Goal: Task Accomplishment & Management: Manage account settings

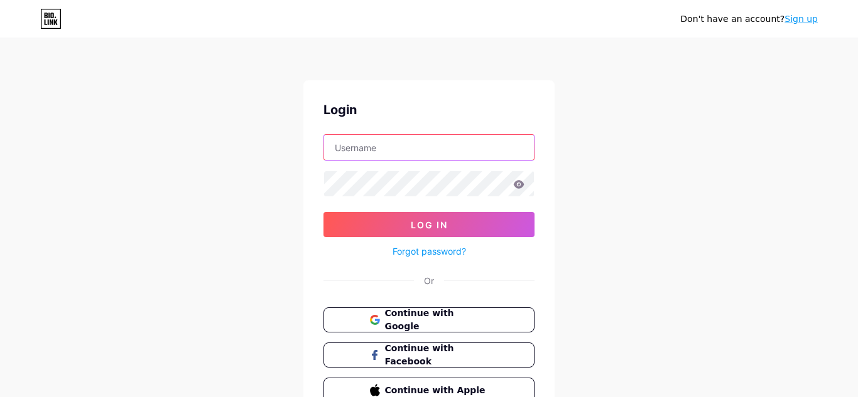
type input "[EMAIL_ADDRESS][DOMAIN_NAME]"
click at [468, 154] on input "hello@Creativecircuitstudios.com" at bounding box center [429, 147] width 210 height 25
click at [382, 322] on span "Continue with Google" at bounding box center [429, 320] width 121 height 27
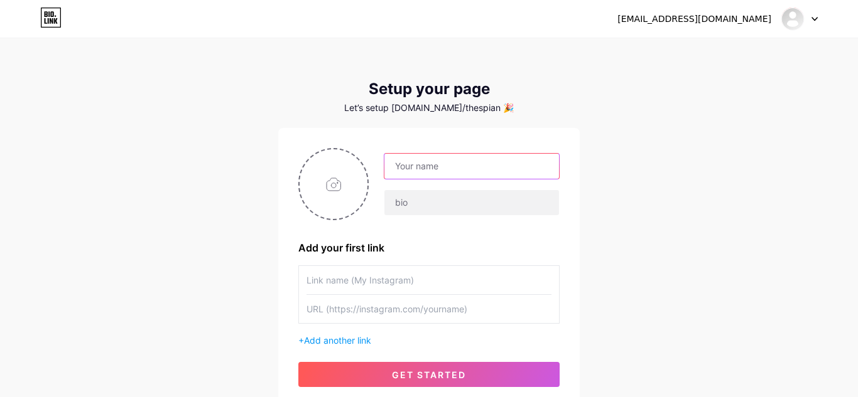
click at [429, 168] on input "text" at bounding box center [471, 166] width 175 height 25
type input "Thespian Knights"
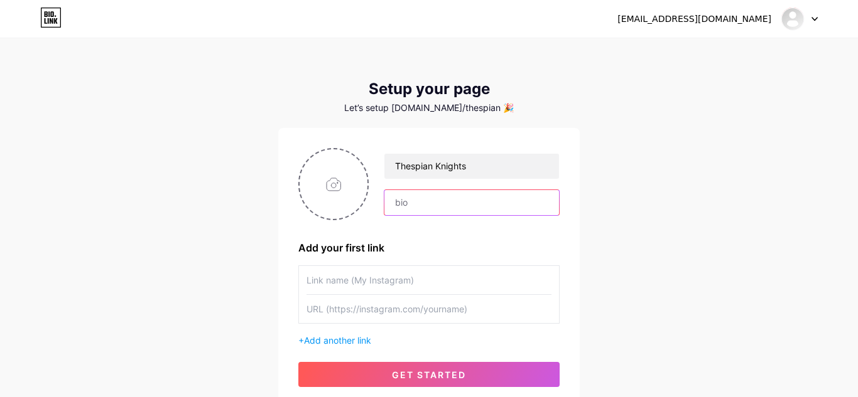
click at [438, 207] on input "text" at bounding box center [471, 202] width 175 height 25
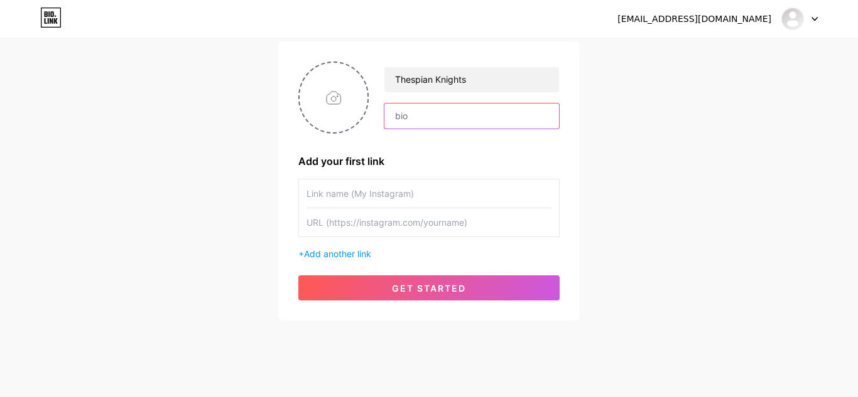
scroll to position [100, 0]
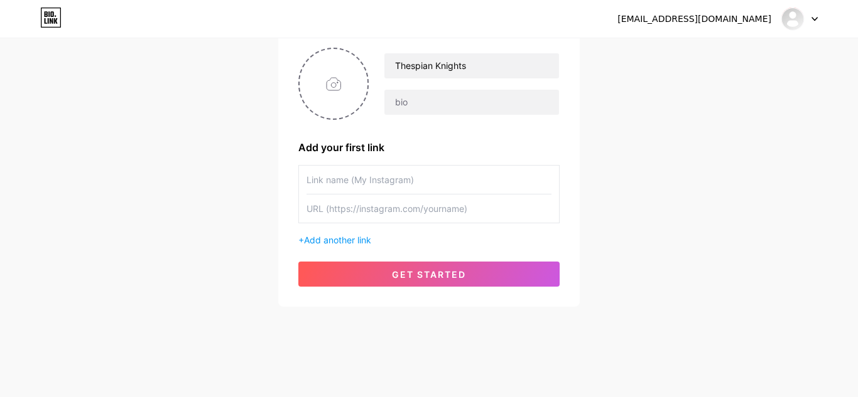
click at [428, 188] on input "text" at bounding box center [428, 180] width 245 height 28
type input "w"
type input "Thespian Knights' IG"
click at [373, 207] on input "text" at bounding box center [428, 209] width 245 height 28
type input "h"
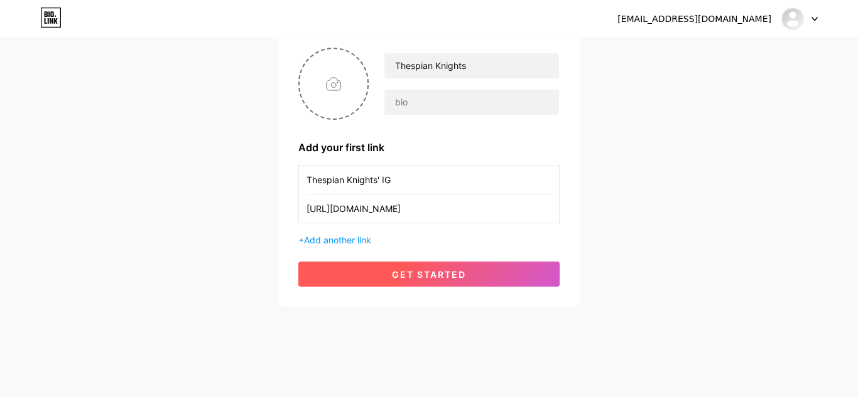
type input "[URL][DOMAIN_NAME]"
click at [448, 274] on span "get started" at bounding box center [429, 274] width 74 height 11
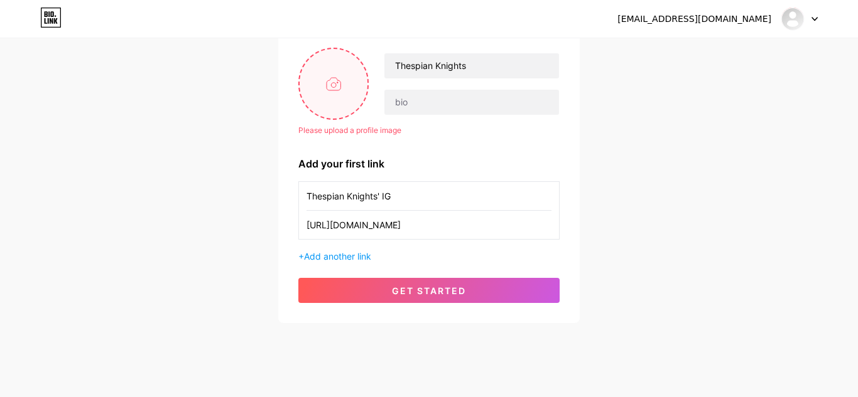
click at [338, 77] on input "file" at bounding box center [333, 84] width 68 height 70
click at [331, 84] on input "file" at bounding box center [333, 84] width 68 height 70
type input "C:\fakepath\454147900_1507923230162517_1290945773908226255_n.jpg"
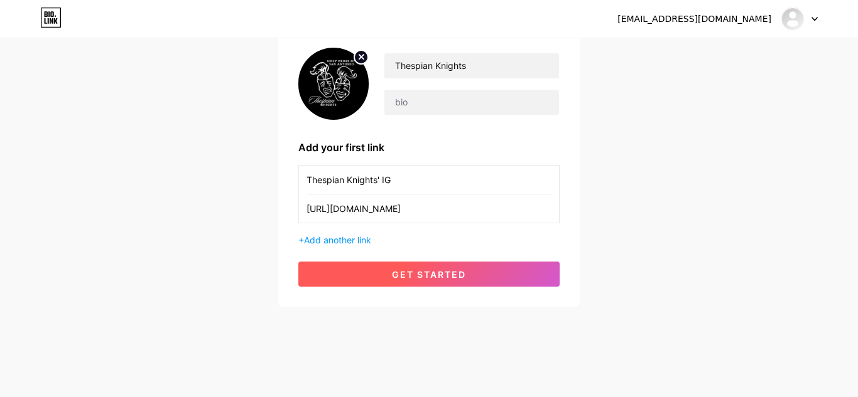
click at [491, 269] on button "get started" at bounding box center [428, 274] width 261 height 25
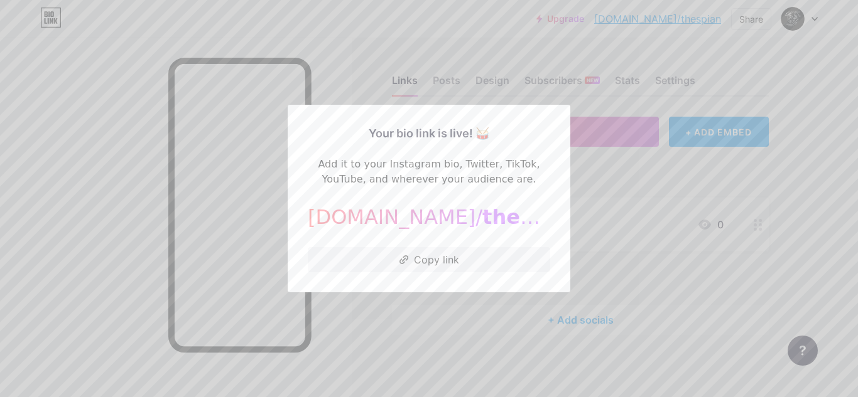
click at [485, 219] on span "thespian" at bounding box center [531, 217] width 99 height 24
click at [612, 191] on div at bounding box center [429, 198] width 858 height 397
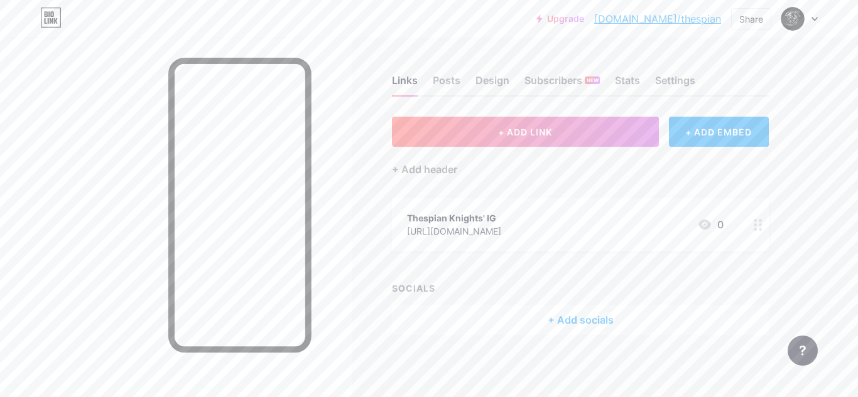
click at [813, 21] on div at bounding box center [799, 19] width 36 height 23
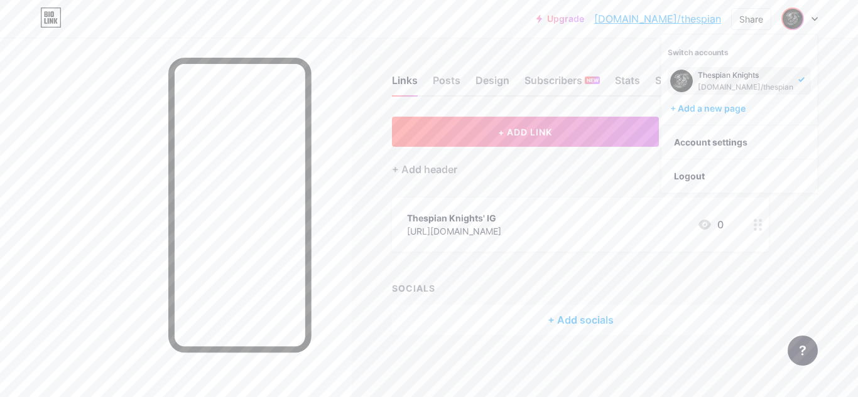
click at [627, 45] on div "Links Posts Design Subscribers NEW Stats Settings + ADD LINK + ADD EMBED + Add …" at bounding box center [410, 218] width 821 height 360
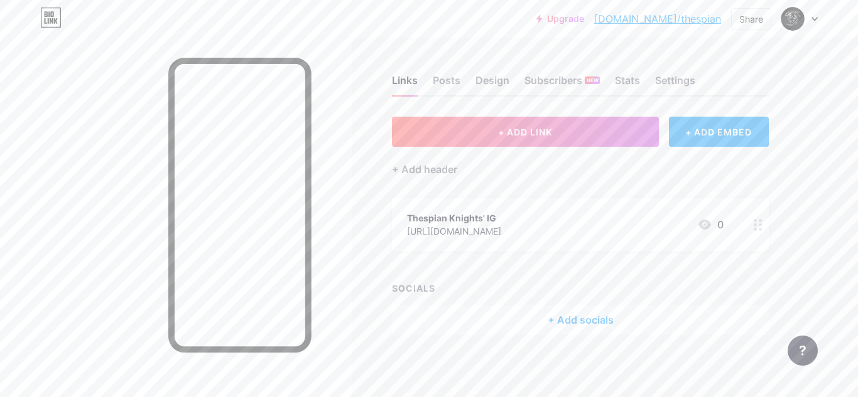
click at [816, 21] on div at bounding box center [799, 19] width 36 height 23
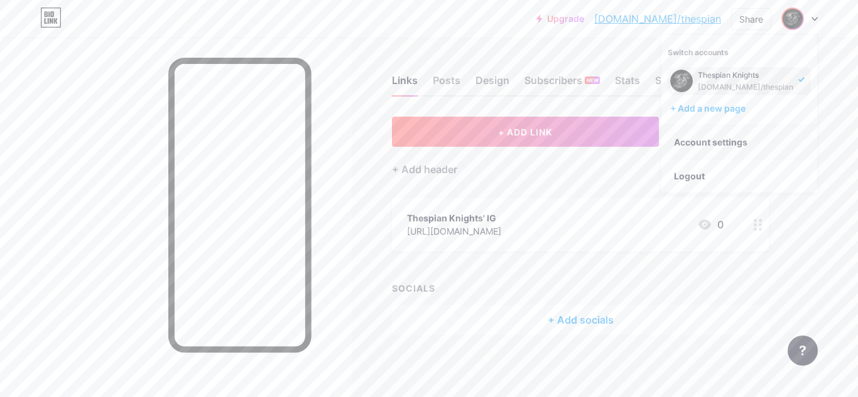
click at [730, 145] on link "Account settings" at bounding box center [739, 143] width 156 height 34
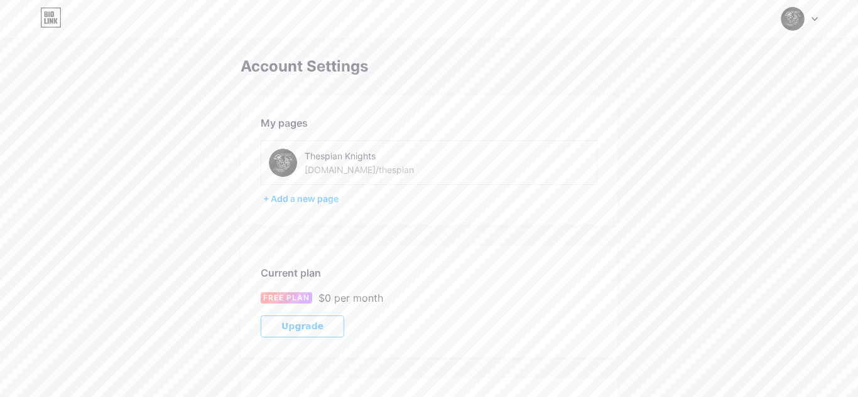
click at [365, 170] on div "[DOMAIN_NAME]/thespian" at bounding box center [358, 169] width 109 height 13
click at [370, 167] on div "[DOMAIN_NAME]/thespian" at bounding box center [358, 169] width 109 height 13
click at [287, 165] on img at bounding box center [283, 163] width 28 height 28
click at [356, 156] on div "Thespian Knights" at bounding box center [393, 155] width 178 height 13
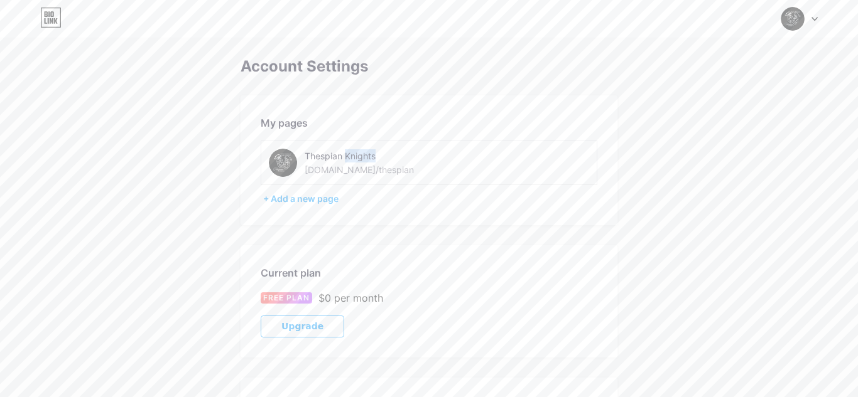
click at [376, 171] on div "Thespian Knights [DOMAIN_NAME]/thespian" at bounding box center [393, 163] width 178 height 28
click at [812, 18] on icon at bounding box center [814, 19] width 5 height 3
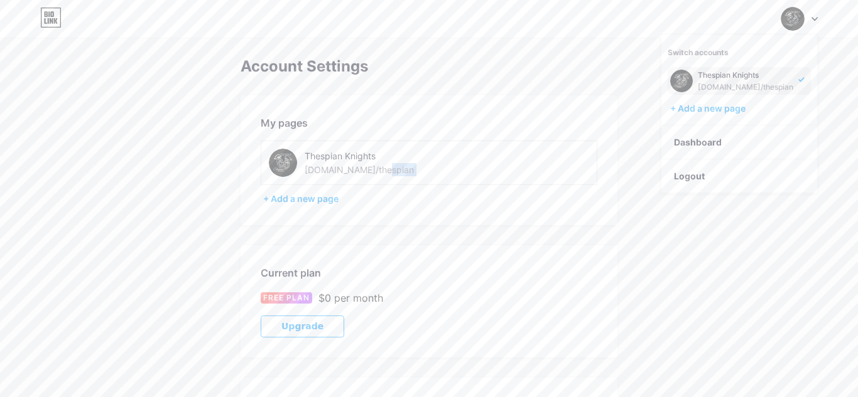
click at [687, 75] on img at bounding box center [681, 81] width 23 height 23
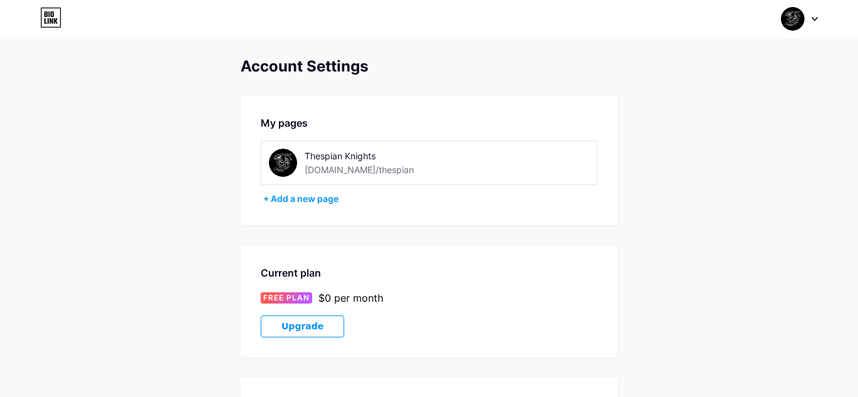
click at [286, 160] on img at bounding box center [283, 163] width 28 height 28
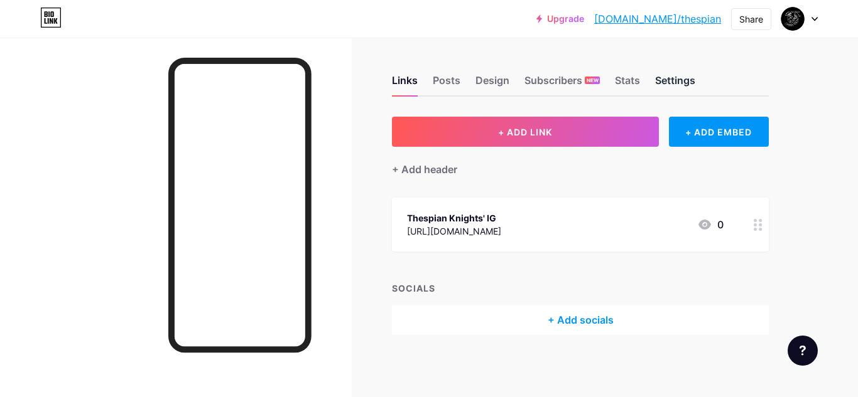
click at [665, 80] on div "Settings" at bounding box center [675, 84] width 40 height 23
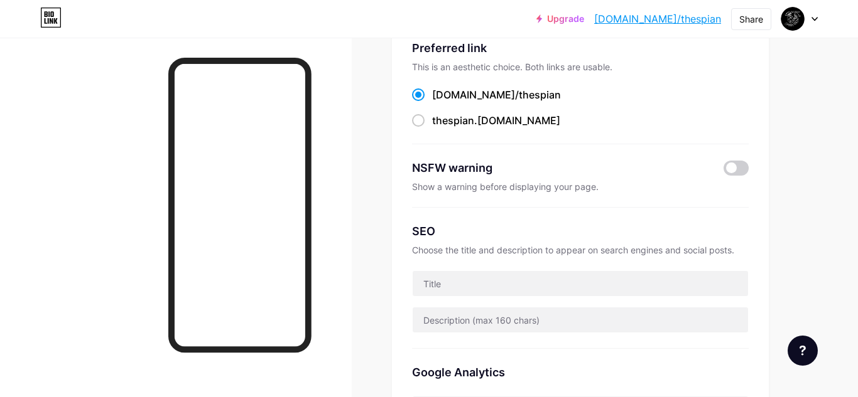
scroll to position [95, 0]
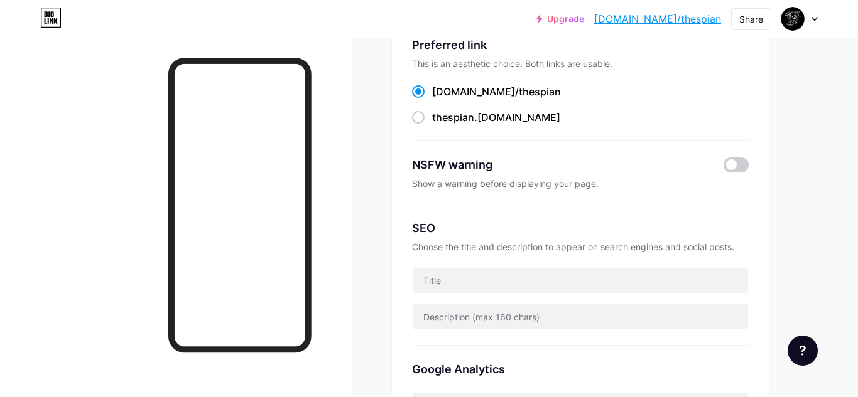
click at [519, 92] on span "thespian" at bounding box center [540, 91] width 42 height 13
click at [440, 99] on input "bio.link/ thespian" at bounding box center [436, 103] width 8 height 8
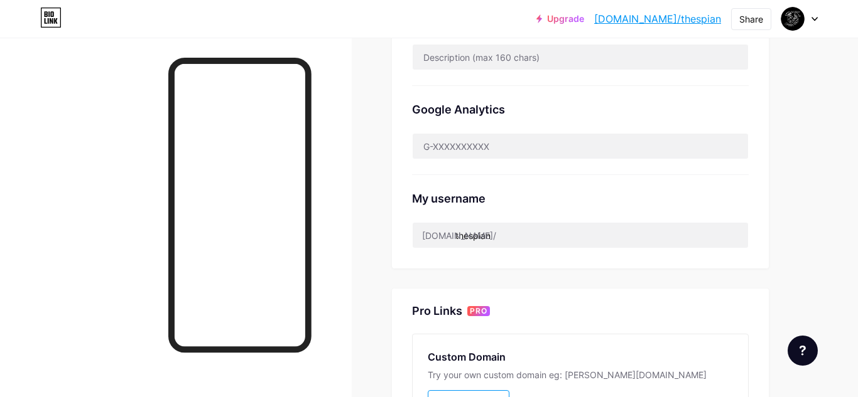
scroll to position [356, 0]
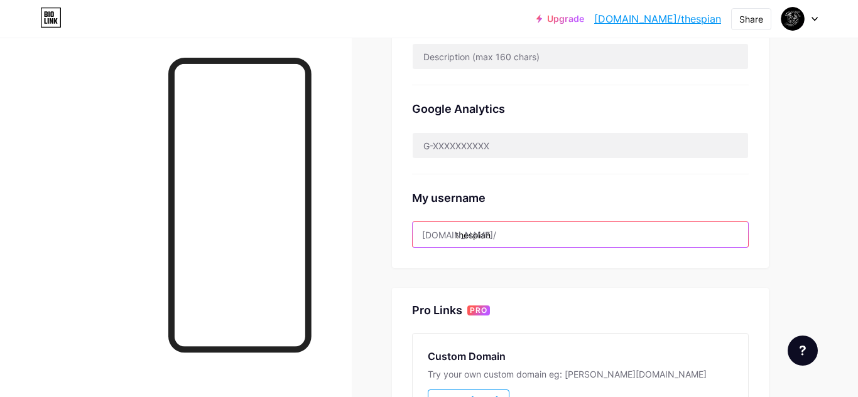
click at [502, 237] on input "thespian" at bounding box center [579, 234] width 335 height 25
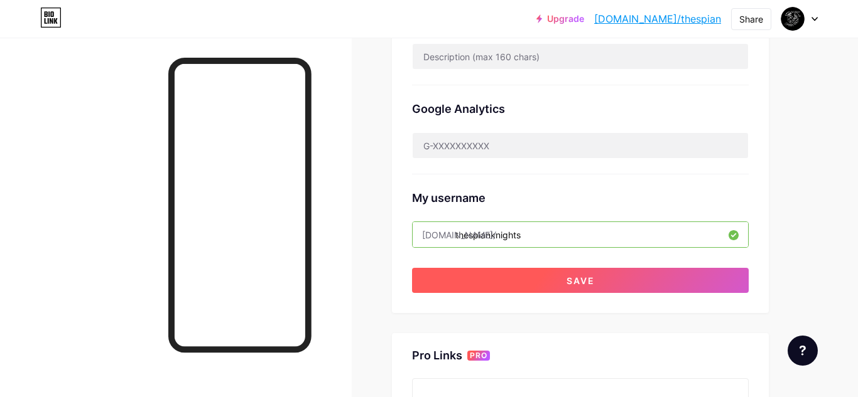
type input "thespianknights"
click at [567, 281] on span "Save" at bounding box center [580, 281] width 28 height 11
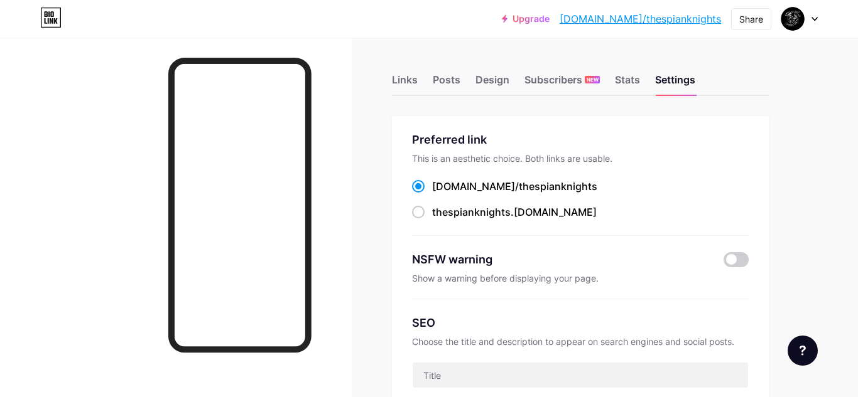
scroll to position [0, 0]
click at [419, 213] on span at bounding box center [418, 213] width 13 height 13
click at [432, 220] on input "thespianknights .bio.link" at bounding box center [436, 224] width 8 height 8
radio input "true"
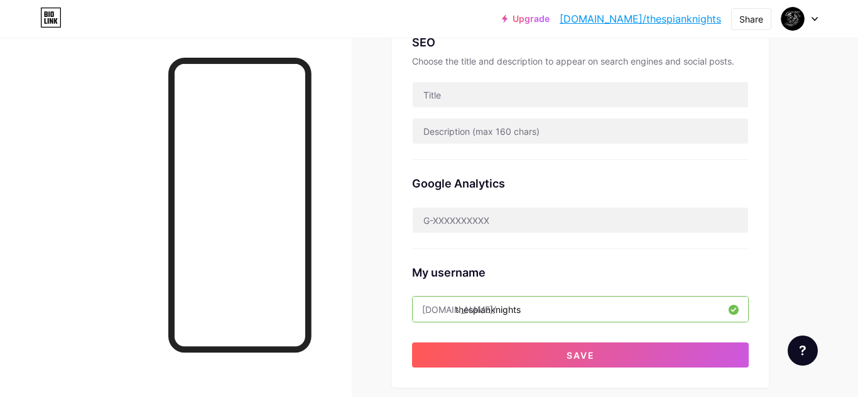
scroll to position [284, 0]
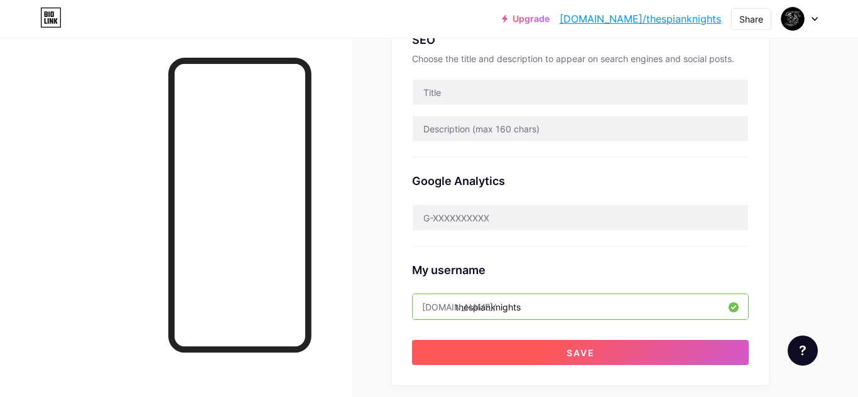
click at [591, 352] on span "Save" at bounding box center [580, 353] width 28 height 11
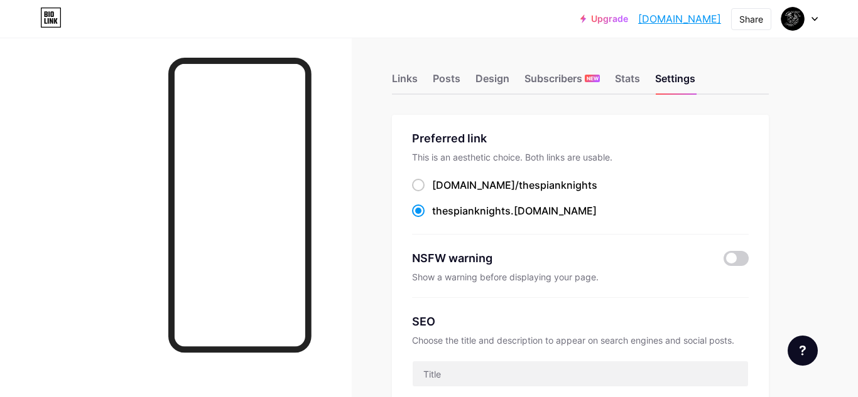
scroll to position [0, 0]
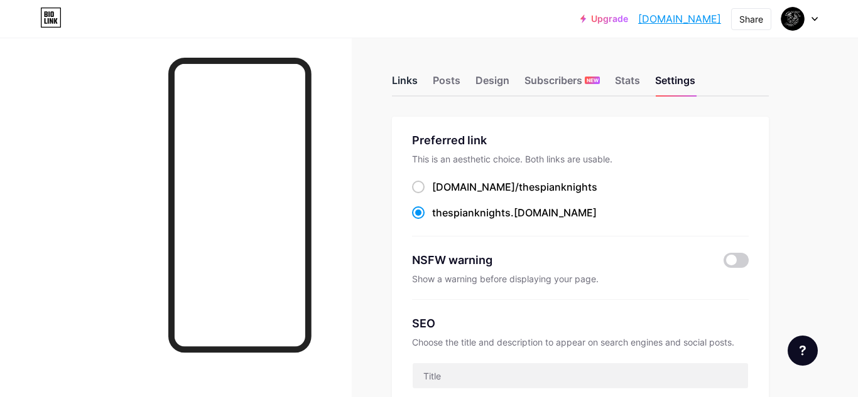
click at [407, 78] on div "Links" at bounding box center [405, 84] width 26 height 23
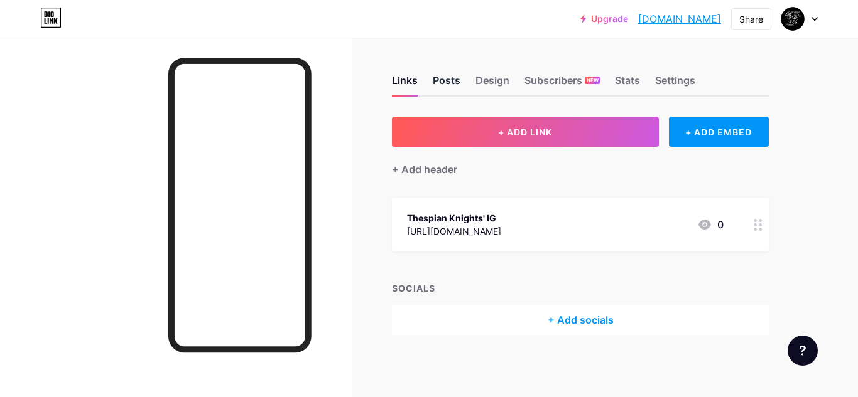
click at [443, 82] on div "Posts" at bounding box center [447, 84] width 28 height 23
click at [405, 84] on div "Links" at bounding box center [405, 84] width 26 height 23
click at [497, 86] on div "Design" at bounding box center [492, 84] width 34 height 23
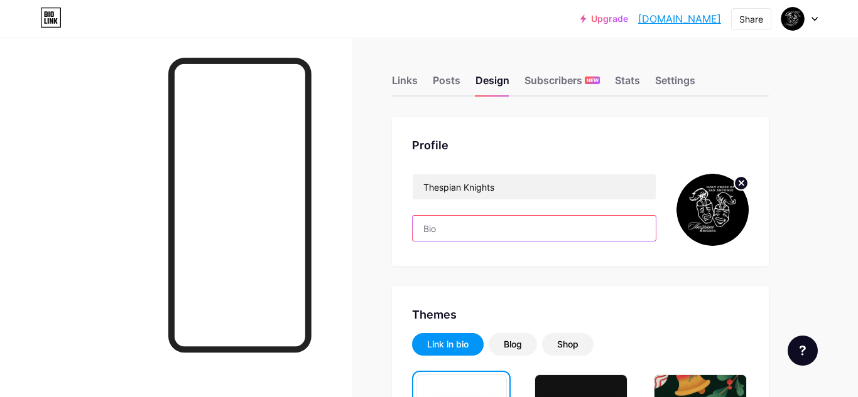
click at [458, 232] on input "text" at bounding box center [533, 228] width 243 height 25
paste input "Holy Cross of San Antonio - Thespian Troupe 8933 Troupe Directors Louisette Zur…"
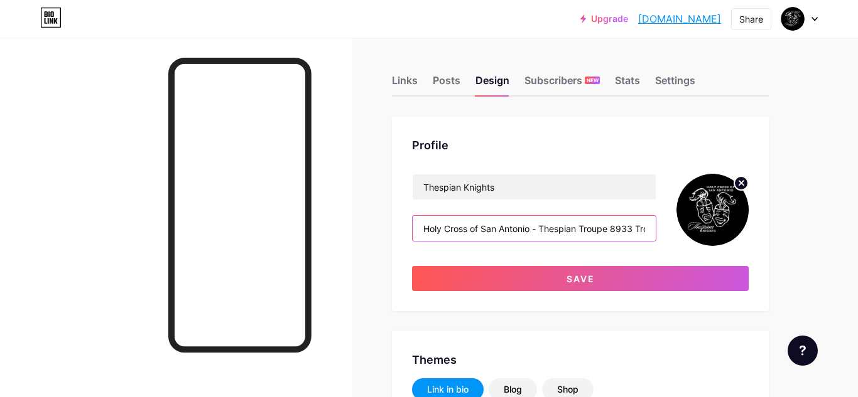
scroll to position [0, 409]
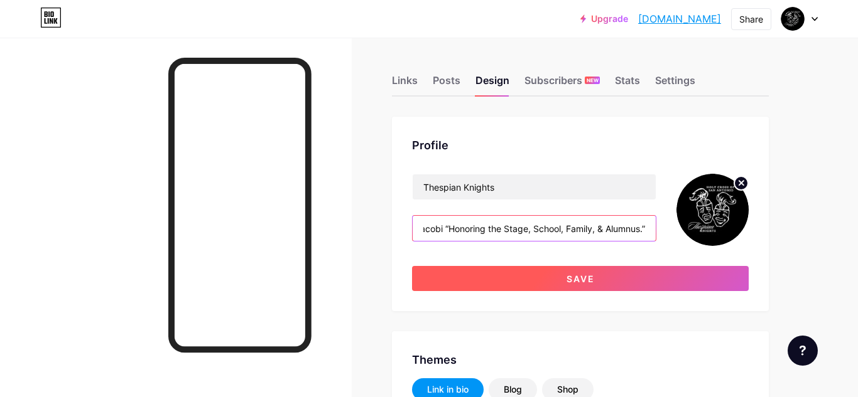
type input "Holy Cross of San Antonio - Thespian Troupe 8933 Troupe Directors Louisette Zur…"
click at [573, 277] on span "Save" at bounding box center [580, 279] width 28 height 11
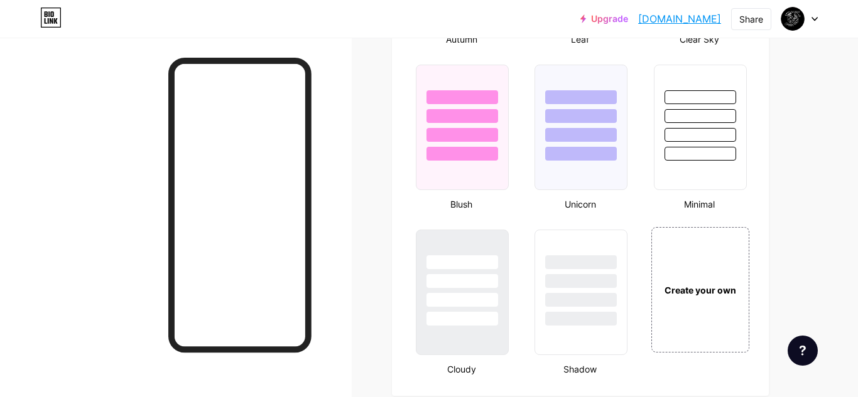
scroll to position [1305, 0]
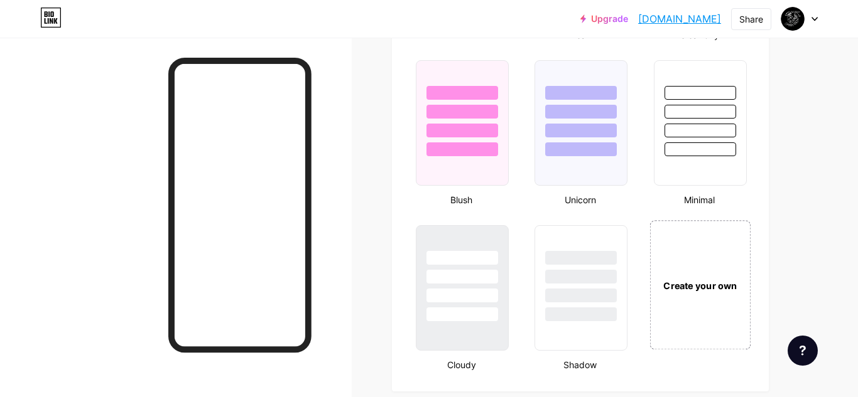
click at [713, 286] on div "Create your own" at bounding box center [699, 286] width 94 height 14
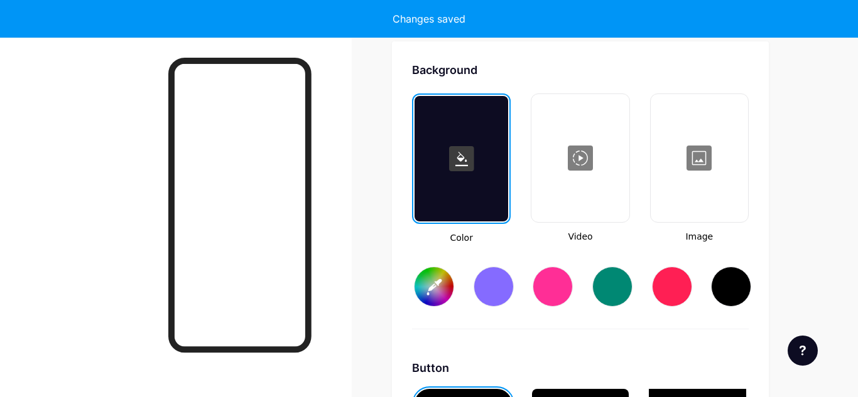
type input "#ffffff"
type input "#000000"
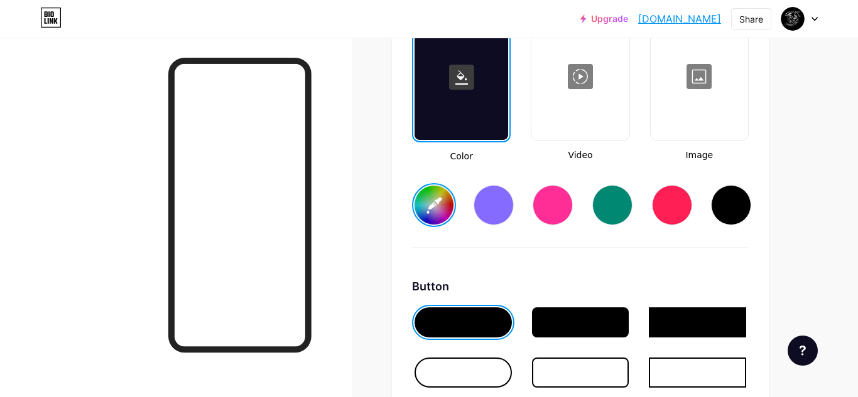
scroll to position [1756, 0]
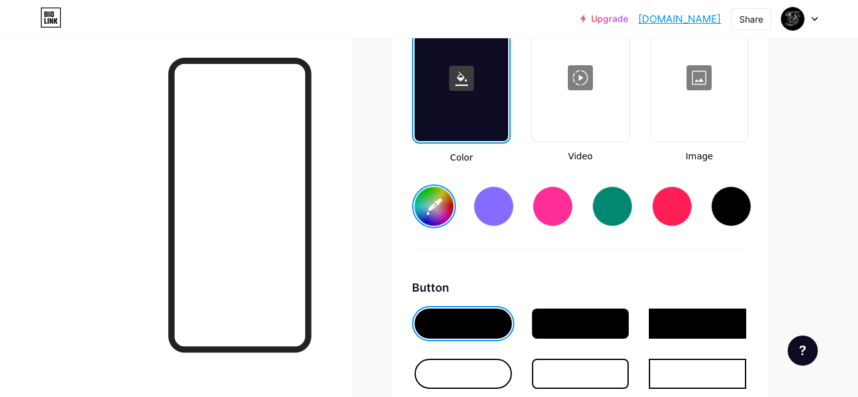
click at [436, 207] on input "#ffffff" at bounding box center [433, 206] width 39 height 39
click at [470, 83] on rect at bounding box center [461, 78] width 25 height 25
click at [462, 82] on rect at bounding box center [461, 78] width 25 height 25
click at [473, 123] on div at bounding box center [461, 79] width 94 height 126
click at [473, 119] on div at bounding box center [461, 79] width 94 height 126
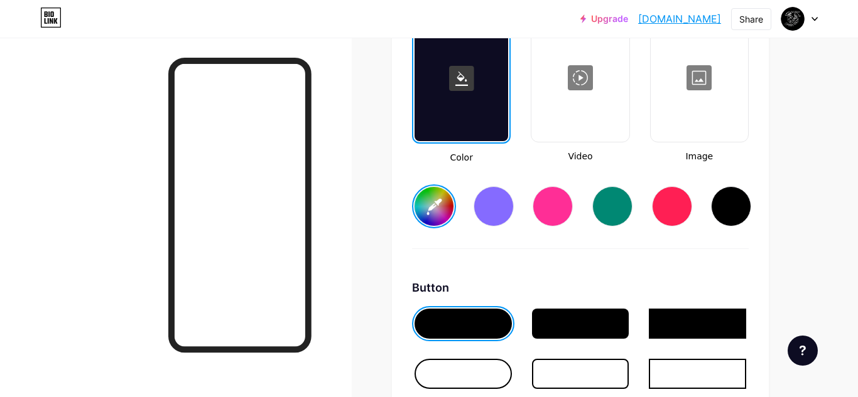
click at [433, 212] on input "#07022c" at bounding box center [433, 206] width 39 height 39
click at [434, 210] on input "#07022c" at bounding box center [433, 206] width 39 height 39
type input "#001728"
click at [600, 276] on div "Background Color Video Image #001728 Button #000000 Font Inter Poppins EB Garam…" at bounding box center [580, 352] width 337 height 743
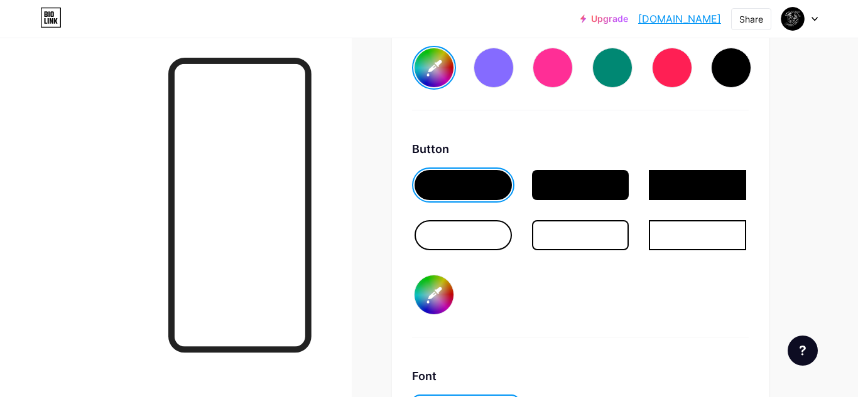
scroll to position [1895, 0]
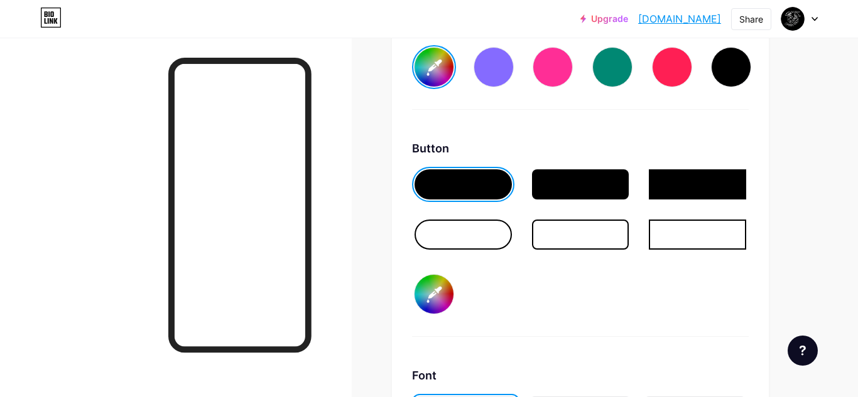
click at [433, 296] on input "#000000" at bounding box center [433, 294] width 39 height 39
click at [434, 296] on input "#000000" at bounding box center [433, 294] width 39 height 39
click at [585, 289] on div "Button #096100" at bounding box center [580, 238] width 337 height 197
click at [434, 296] on input "#096100" at bounding box center [433, 294] width 39 height 39
click at [593, 292] on div "Button #634600" at bounding box center [580, 238] width 337 height 197
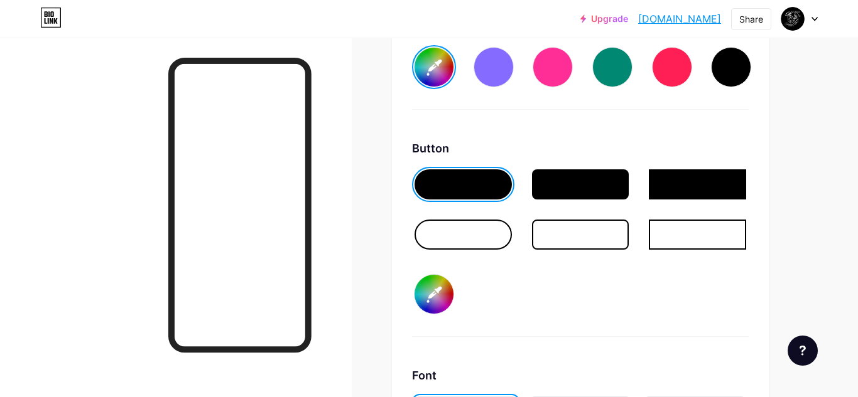
click at [436, 294] on input "#634600" at bounding box center [433, 294] width 39 height 39
click at [434, 301] on input "#ceac03" at bounding box center [433, 294] width 39 height 39
click at [438, 296] on input "#c5a200" at bounding box center [433, 294] width 39 height 39
click at [590, 299] on div "Button #c56100" at bounding box center [580, 238] width 337 height 197
click at [435, 298] on input "#c56100" at bounding box center [433, 294] width 39 height 39
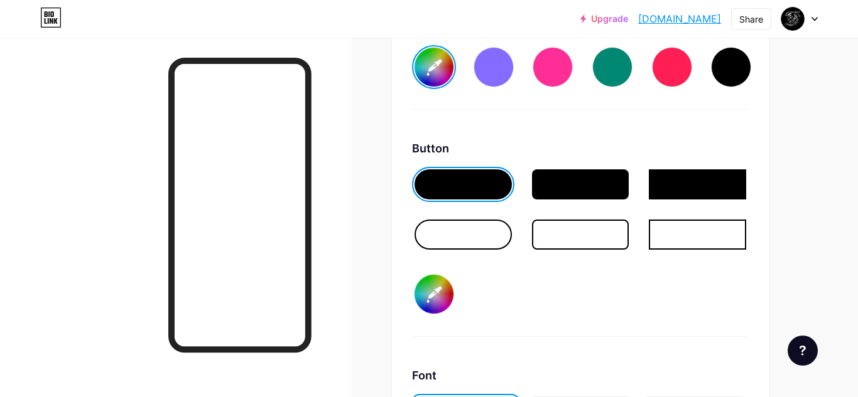
type input "#c6ac01"
click at [588, 297] on div "Button #c6ac01" at bounding box center [580, 238] width 337 height 197
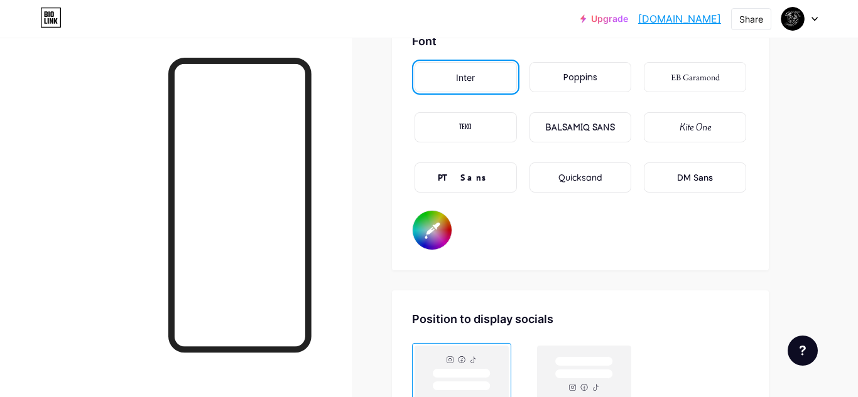
scroll to position [2229, 0]
click at [662, 129] on div "Kite One" at bounding box center [695, 129] width 102 height 30
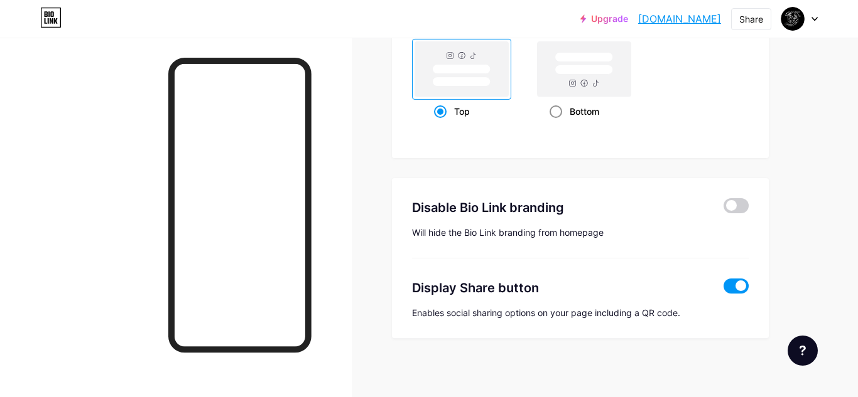
scroll to position [2539, 0]
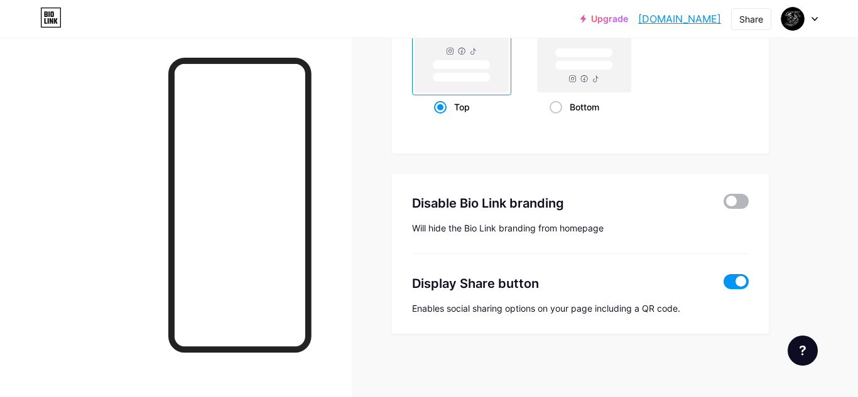
click at [734, 200] on span at bounding box center [735, 201] width 25 height 15
click at [723, 205] on input "checkbox" at bounding box center [723, 205] width 0 height 0
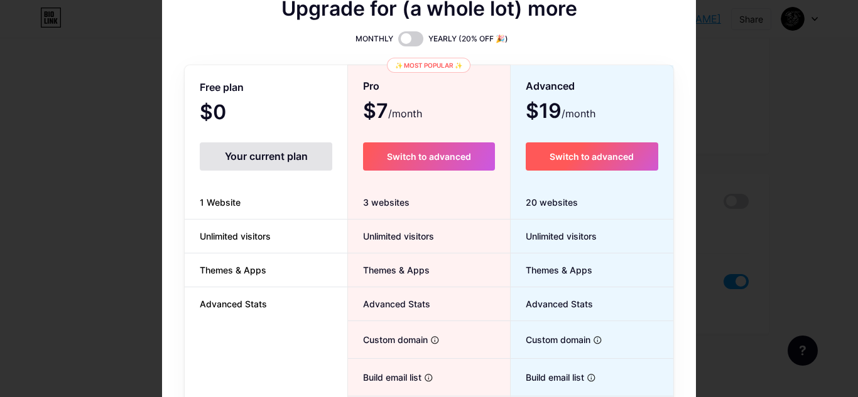
scroll to position [0, 0]
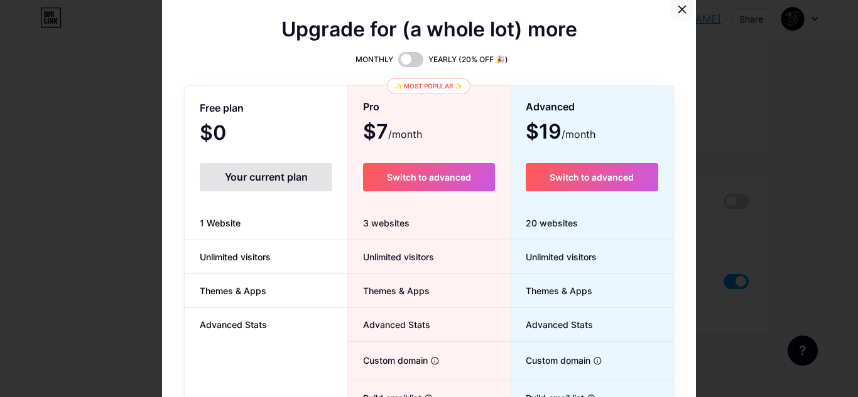
click at [687, 8] on div at bounding box center [682, 9] width 23 height 23
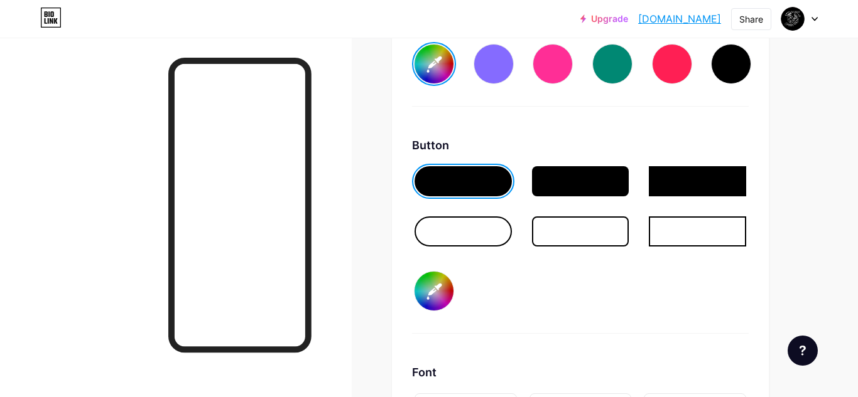
scroll to position [1896, 0]
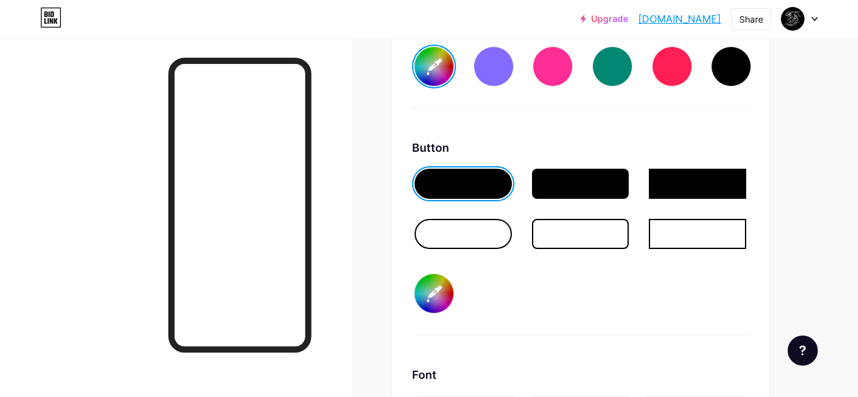
click at [577, 185] on div at bounding box center [580, 184] width 97 height 30
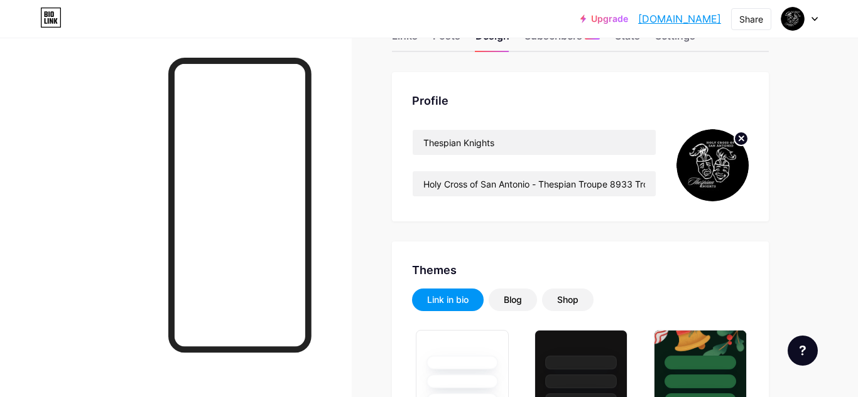
scroll to position [0, 0]
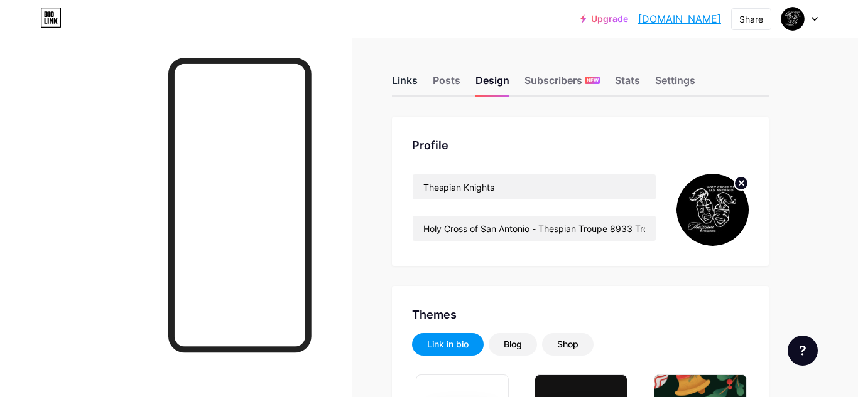
click at [411, 80] on div "Links" at bounding box center [405, 84] width 26 height 23
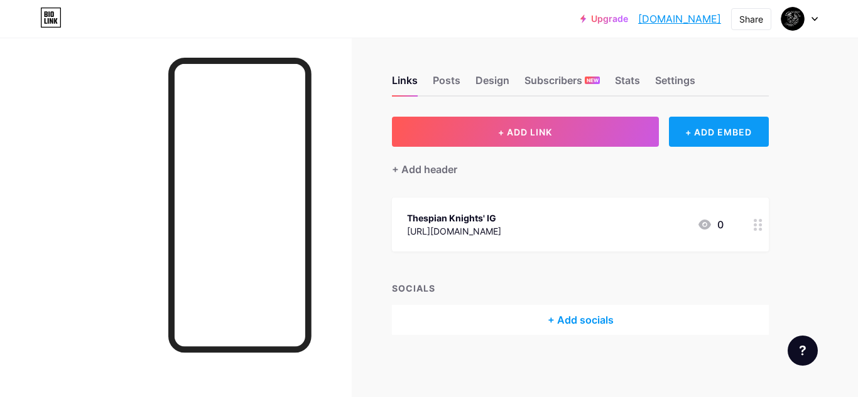
click at [728, 134] on div "+ ADD EMBED" at bounding box center [719, 132] width 100 height 30
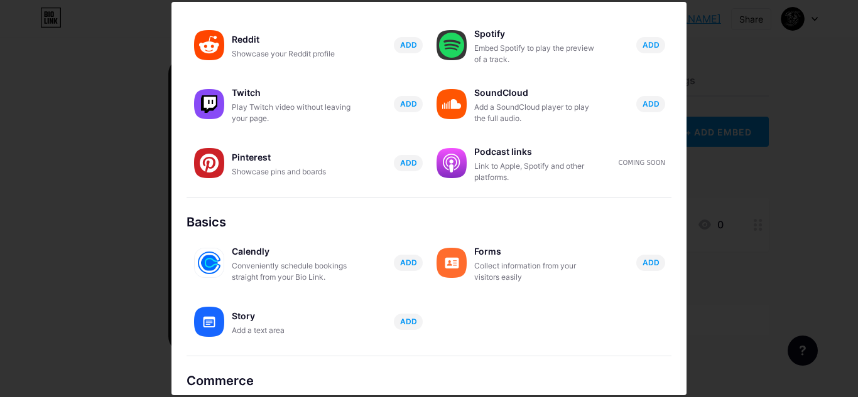
scroll to position [246, 0]
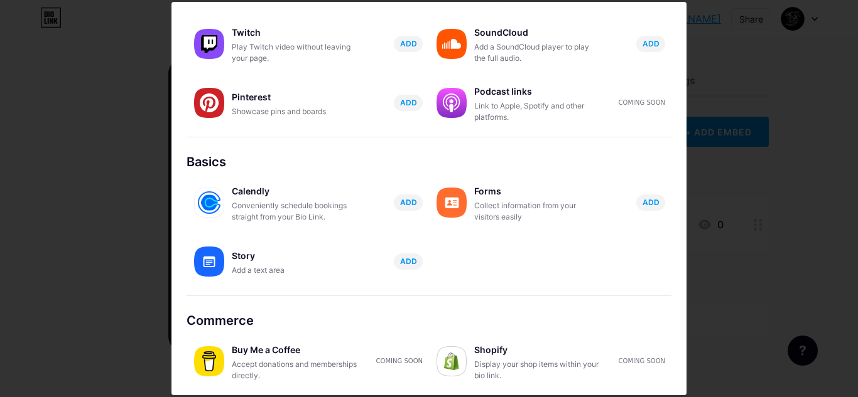
click at [724, 92] on div at bounding box center [429, 198] width 858 height 397
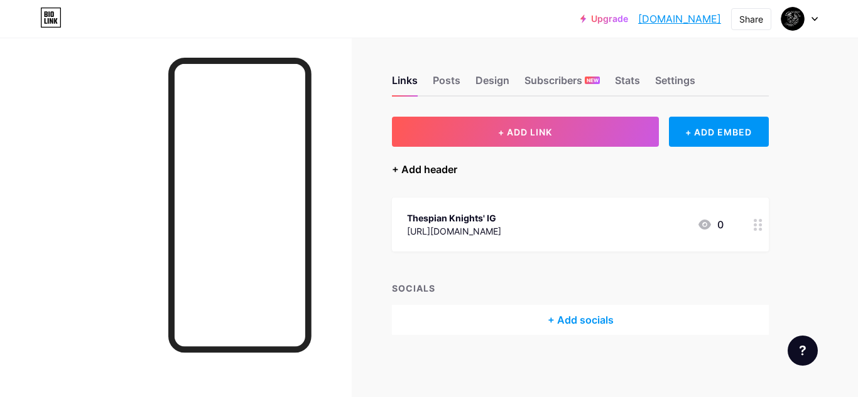
click at [448, 174] on div "+ Add header" at bounding box center [424, 169] width 65 height 15
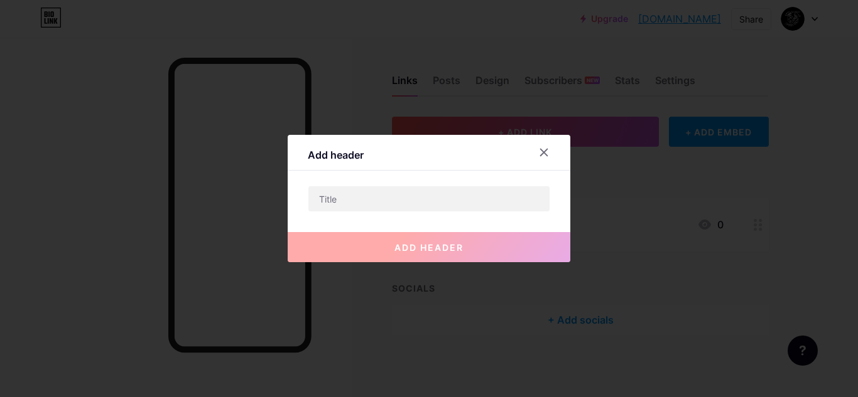
click at [546, 158] on div at bounding box center [543, 152] width 23 height 23
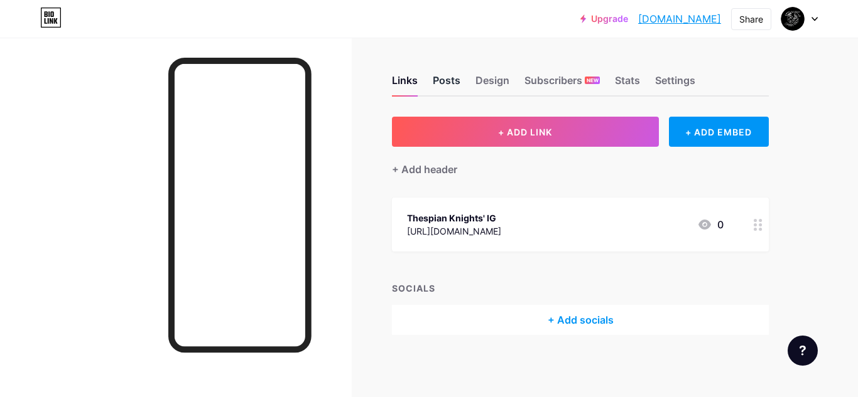
click at [453, 84] on div "Posts" at bounding box center [447, 84] width 28 height 23
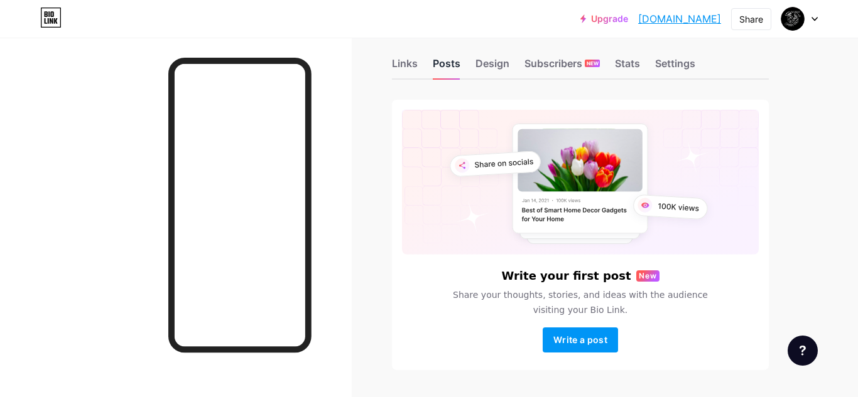
scroll to position [53, 0]
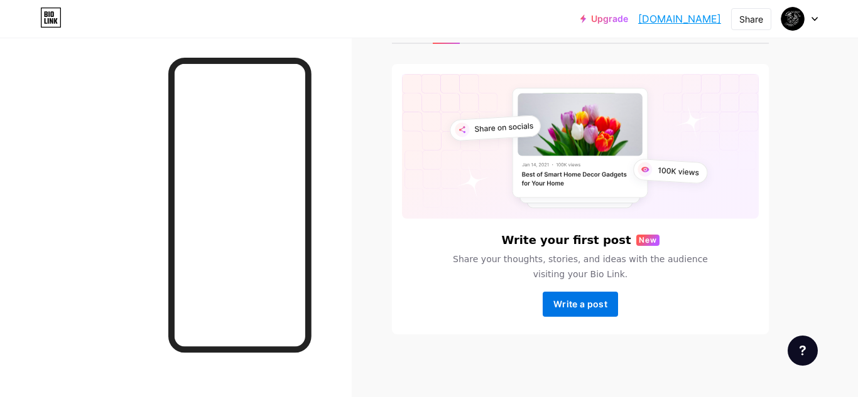
click at [601, 310] on span "Write a post" at bounding box center [580, 304] width 54 height 11
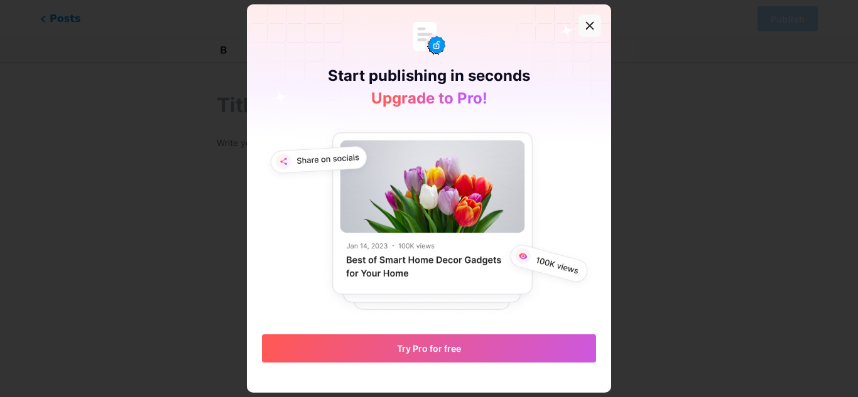
click at [591, 24] on icon at bounding box center [589, 26] width 7 height 7
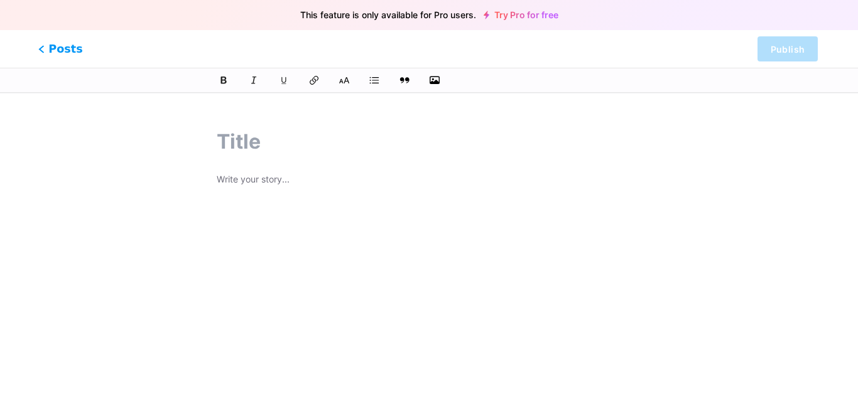
click at [57, 54] on span "Posts" at bounding box center [60, 49] width 45 height 16
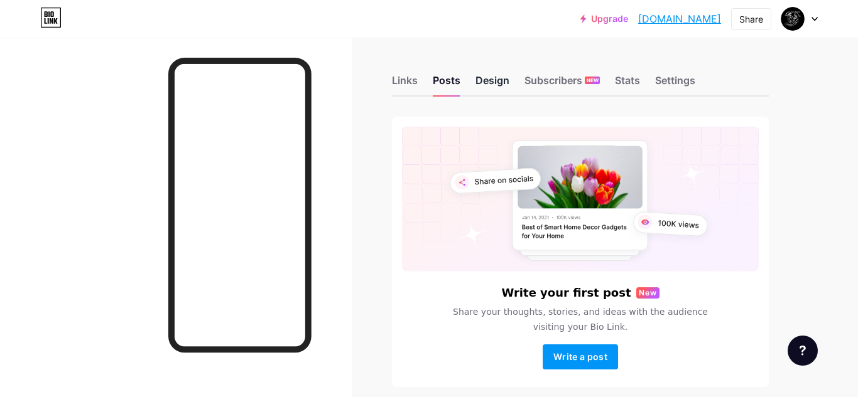
click at [495, 84] on div "Design" at bounding box center [492, 84] width 34 height 23
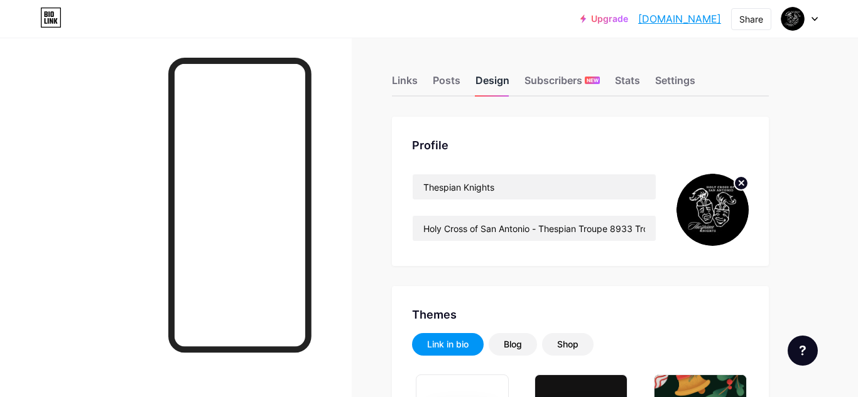
type input "#001728"
type input "#c6ac01"
type input "#ffffff"
click at [595, 232] on input "Holy Cross of San Antonio - Thespian Troupe 8933 Troupe Directors Louisette Zur…" at bounding box center [533, 228] width 243 height 25
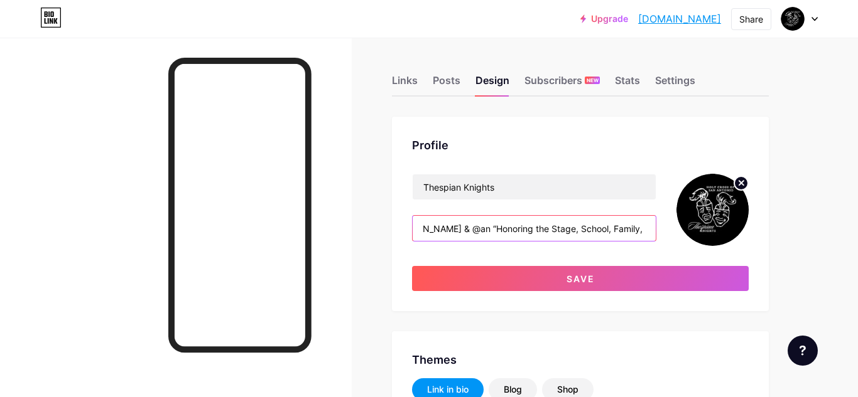
scroll to position [0, 312]
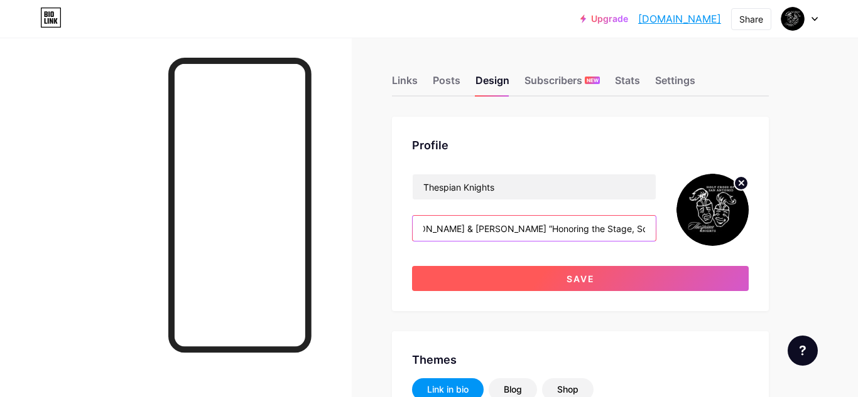
type input "Holy Cross of San Antonio - Thespian Troupe 8933 Troupe Directors Louisette Zur…"
click at [585, 274] on span "Save" at bounding box center [580, 279] width 28 height 11
type input "#ffffff"
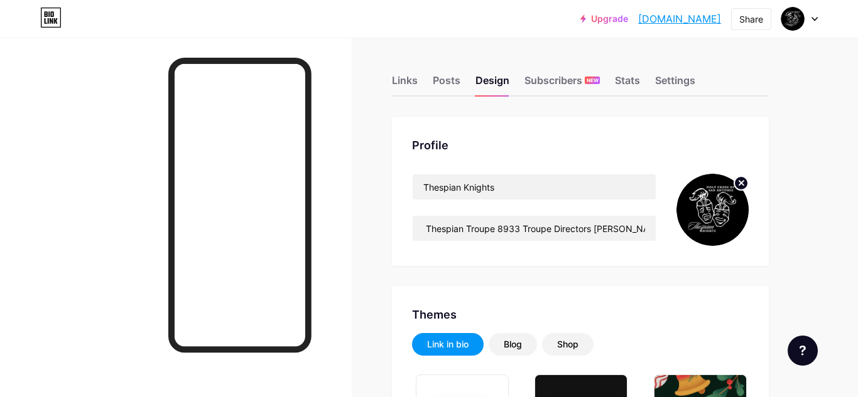
scroll to position [0, 124]
click at [521, 232] on input "Holy Cross of San Antonio - Thespian Troupe 8933 Troupe Directors Louisette Zur…" at bounding box center [533, 228] width 243 height 25
click at [521, 230] on input "Holy Cross of San Antonio - Thespian Troupe 8933 Troupe Directors Louisette Zur…" at bounding box center [533, 228] width 243 height 25
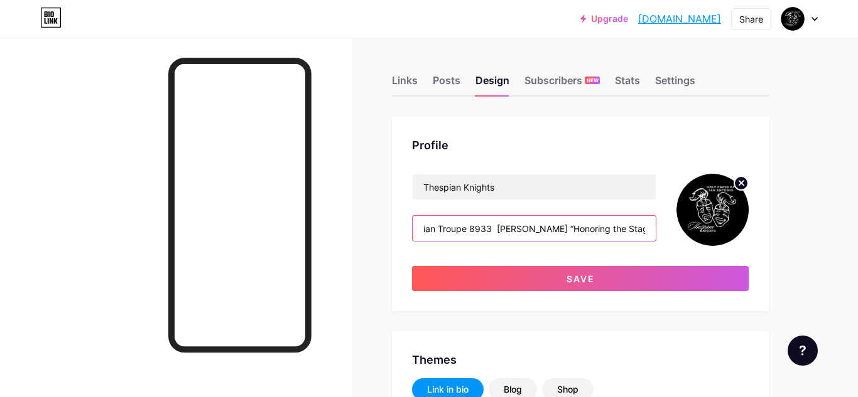
click at [509, 232] on input "Holy Cross of San Antonio - Thespian Troupe 8933 Andrew Jacobi Jeter “Honoring …" at bounding box center [533, 228] width 243 height 25
click at [509, 230] on input "Holy Cross of San Antonio - Thespian Troupe 8933 Andrew Jacobi Jeter “Honoring …" at bounding box center [533, 228] width 243 height 25
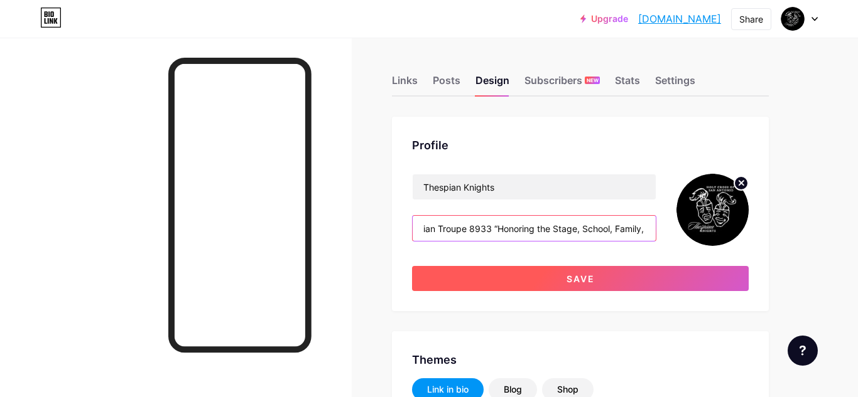
type input "Holy Cross of San Antonio - Thespian Troupe 8933 “Honoring the Stage, School, F…"
click at [596, 283] on button "Save" at bounding box center [580, 278] width 337 height 25
type input "#ffffff"
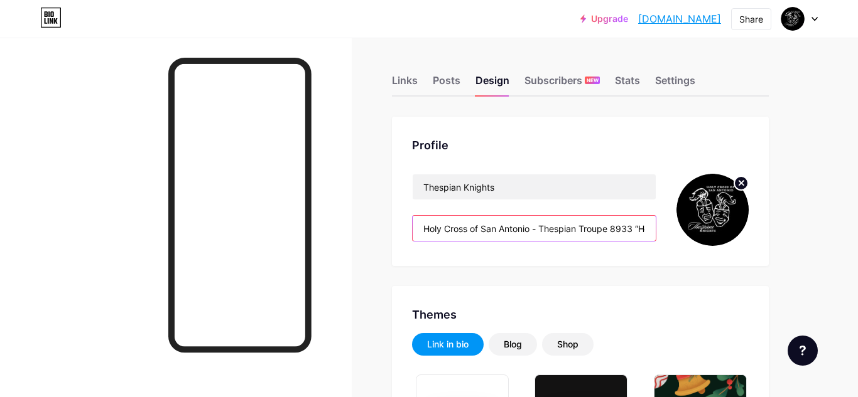
click at [640, 233] on input "Holy Cross of San Antonio - Thespian Troupe 8933 “Honoring the Stage, School, F…" at bounding box center [533, 228] width 243 height 25
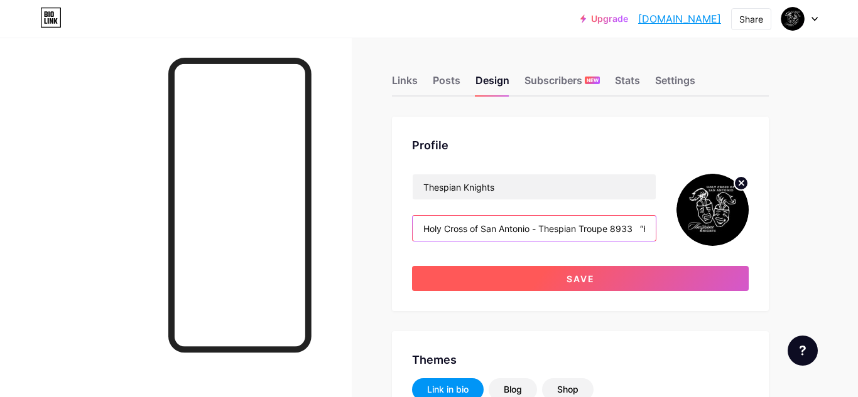
type input "Holy Cross of San Antonio - Thespian Troupe 8933 “Honoring the Stage, School, F…"
click at [597, 284] on button "Save" at bounding box center [580, 278] width 337 height 25
type input "#ffffff"
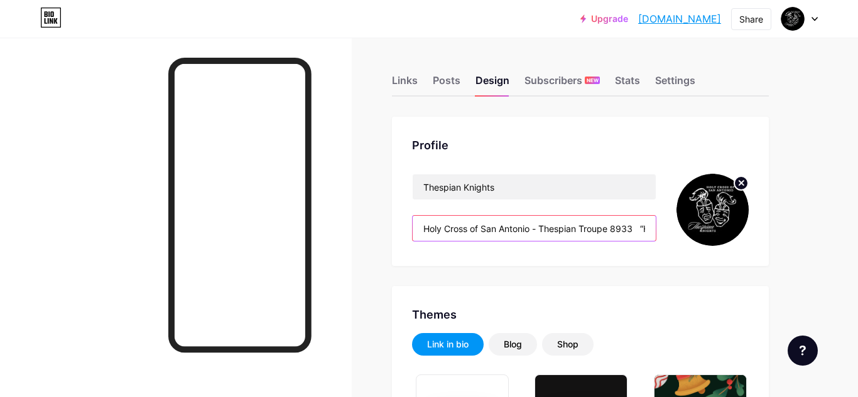
click at [610, 233] on input "Holy Cross of San Antonio - Thespian Troupe 8933 “Honoring the Stage, School, F…" at bounding box center [533, 228] width 243 height 25
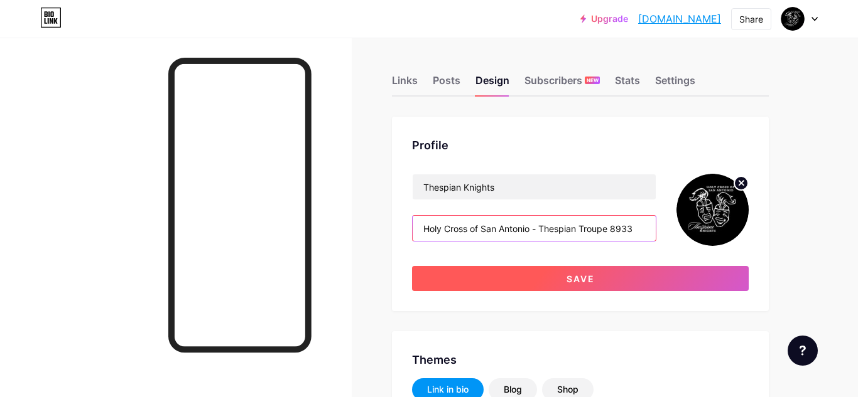
type input "Holy Cross of San Antonio - Thespian Troupe 8933 “Honoring the Stage, School, F…"
click at [596, 283] on button "Save" at bounding box center [580, 278] width 337 height 25
type input "#ffffff"
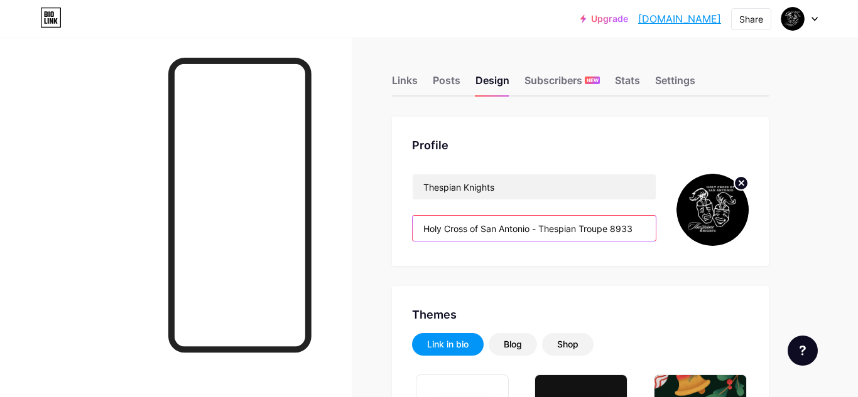
click at [621, 231] on input "Holy Cross of San Antonio - Thespian Troupe 8933 “Honoring the Stage, School, F…" at bounding box center [533, 228] width 243 height 25
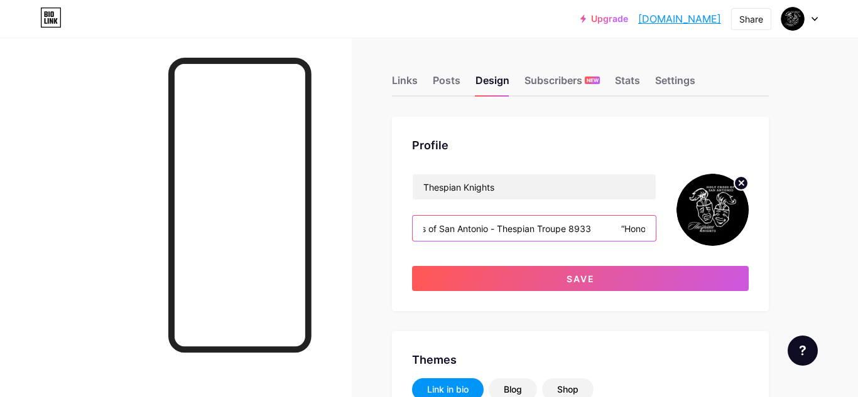
type input "Holy Cross of San Antonio - Thespian Troupe 8933 “Honoring the Stage, School, F…"
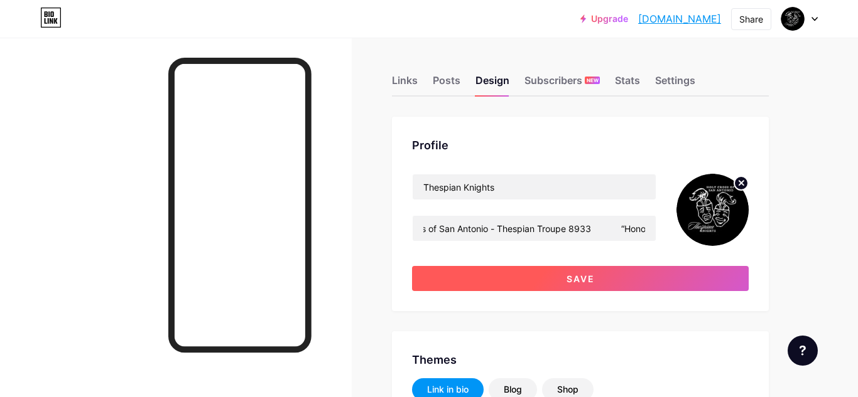
click at [595, 285] on button "Save" at bounding box center [580, 278] width 337 height 25
type input "#ffffff"
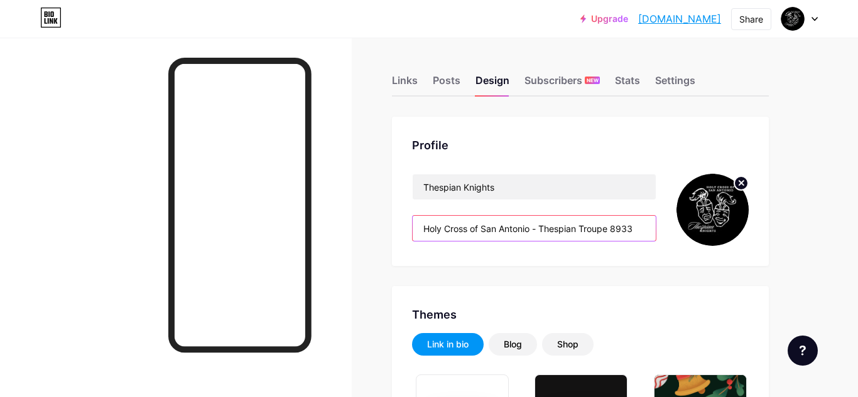
click at [619, 232] on input "Holy Cross of San Antonio - Thespian Troupe 8933 “Honoring the Stage, School, F…" at bounding box center [533, 228] width 243 height 25
click at [581, 234] on input "Holy Cross of San Antonio - Thespian Troupe 8933 “Honoring the Stage, School, F…" at bounding box center [533, 228] width 243 height 25
click at [642, 230] on input "Holy Cross of San Antonio - Thespian Troupe 8933 “Honoring the Stage, School, F…" at bounding box center [533, 228] width 243 height 25
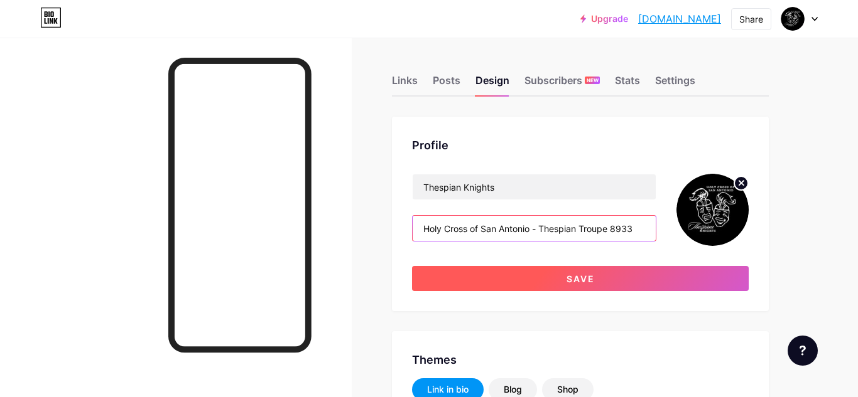
type input "Holy Cross of San Antonio - Thespian Troupe 8933 “Honoring the Stage, School, F…"
click at [619, 281] on button "Save" at bounding box center [580, 278] width 337 height 25
type input "#ffffff"
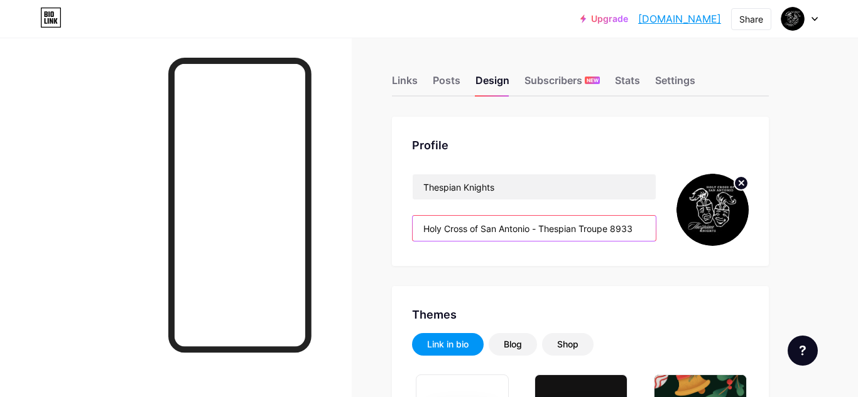
click at [635, 229] on input "Holy Cross of San Antonio - Thespian Troupe 8933 “Honoring the Stage, School, F…" at bounding box center [533, 228] width 243 height 25
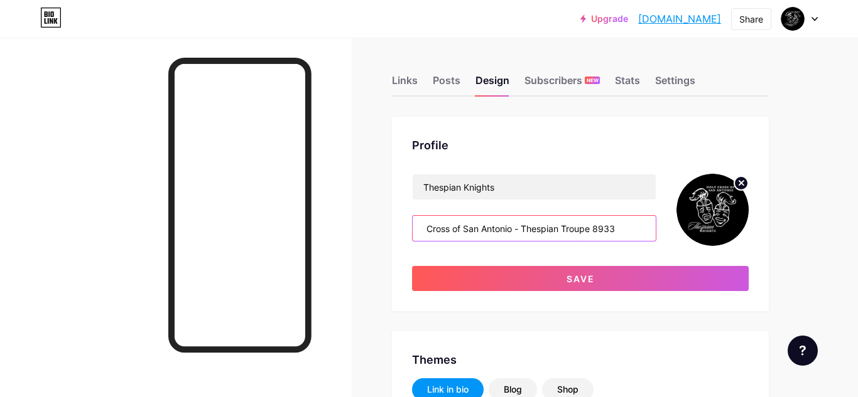
scroll to position [0, 20]
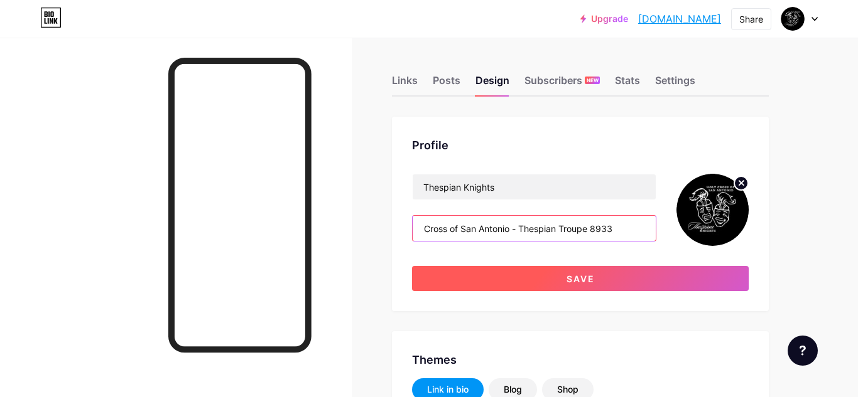
type input "Holy Cross of San Antonio - Thespian Troupe 8933 “Honoring the Stage, School, F…"
click at [597, 282] on button "Save" at bounding box center [580, 278] width 337 height 25
type input "#ffffff"
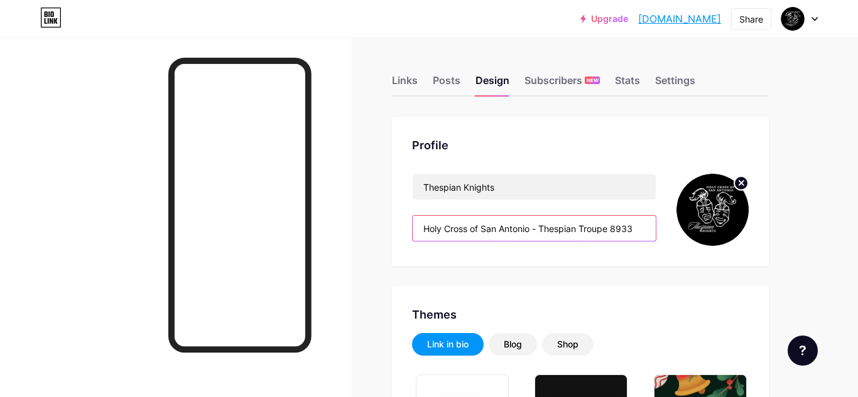
click at [644, 229] on input "Holy Cross of San Antonio - Thespian Troupe 8933 “Honoring the Stage, School, F…" at bounding box center [533, 228] width 243 height 25
click at [644, 232] on input "Holy Cross of San Antonio - Thespian Troupe 8933 “Honoring the Stage, School, F…" at bounding box center [533, 228] width 243 height 25
click at [637, 229] on input "Holy Cross of San Antonio - Thespian Troupe 8933 “Honoring the Stage, School, F…" at bounding box center [533, 228] width 243 height 25
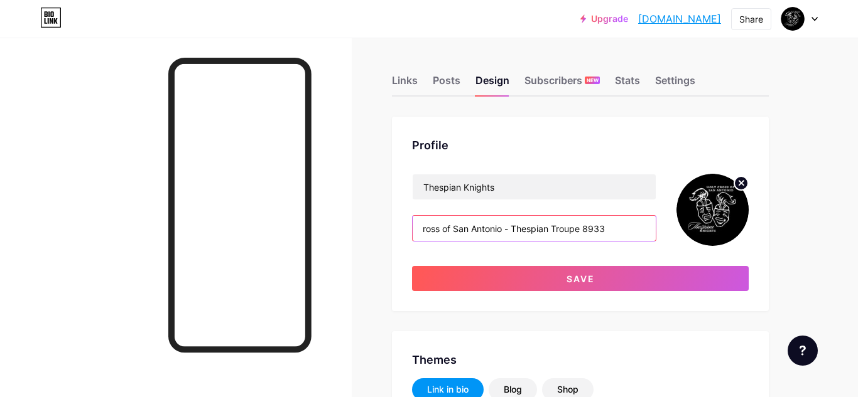
scroll to position [0, 30]
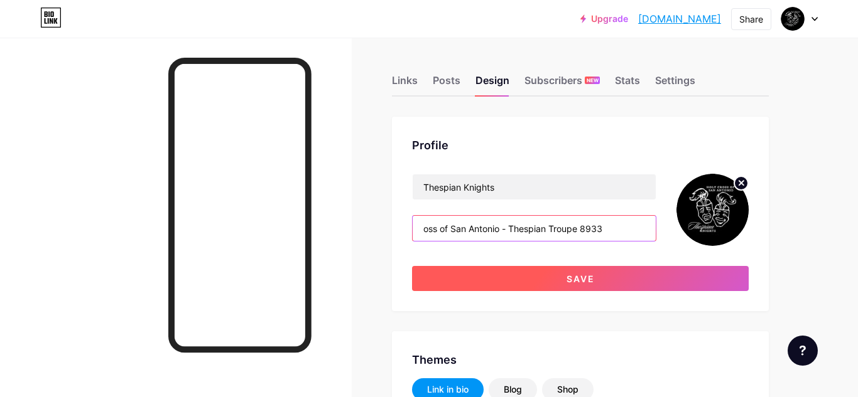
type input "Holy Cross of San Antonio - Thespian Troupe 8933 “Honoring the Stage, School, F…"
click at [613, 283] on button "Save" at bounding box center [580, 278] width 337 height 25
type input "#ffffff"
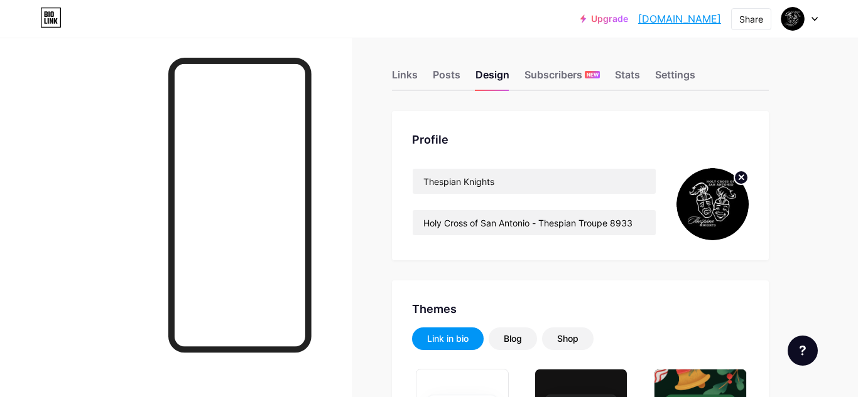
scroll to position [5, 0]
click at [402, 77] on div "Links" at bounding box center [405, 79] width 26 height 23
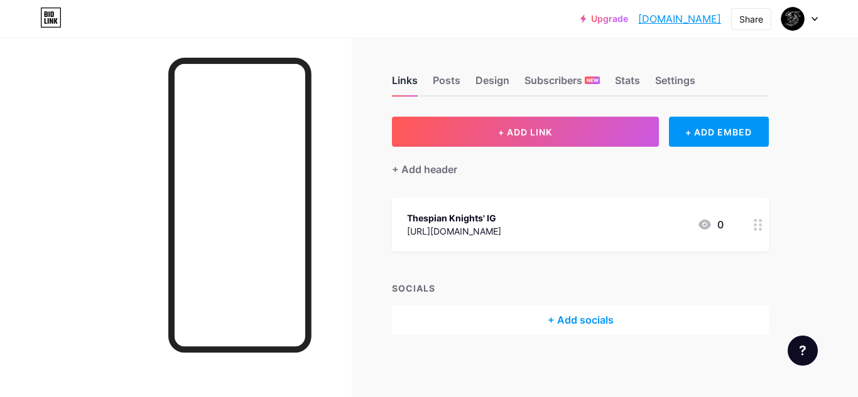
click at [709, 137] on div "+ ADD EMBED" at bounding box center [719, 132] width 100 height 30
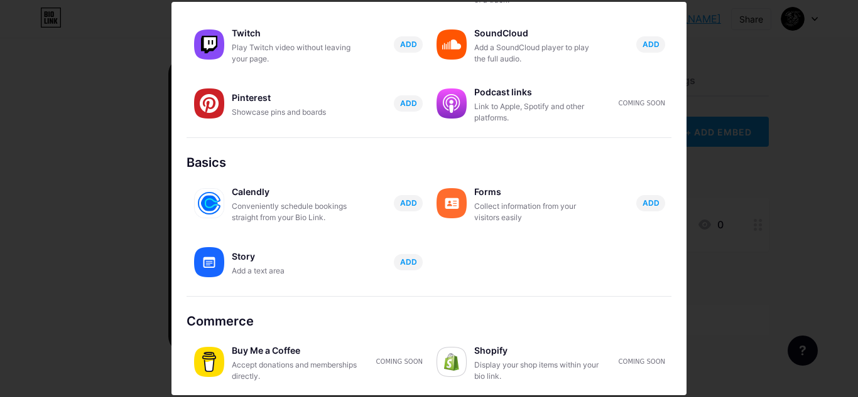
scroll to position [246, 0]
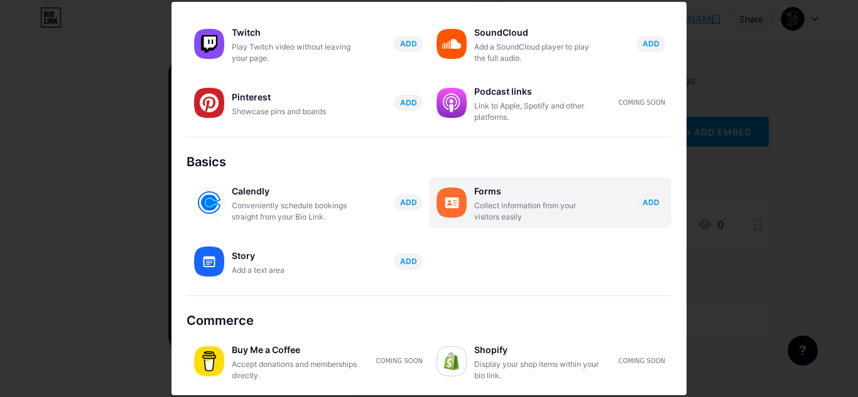
click at [463, 205] on img at bounding box center [451, 203] width 30 height 30
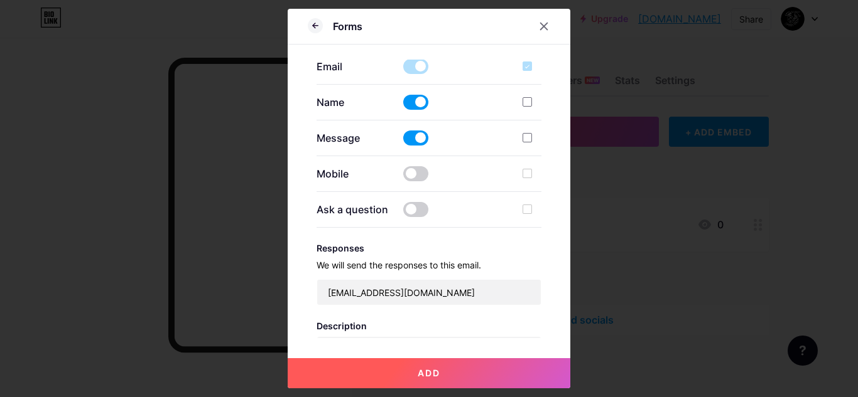
scroll to position [238, 0]
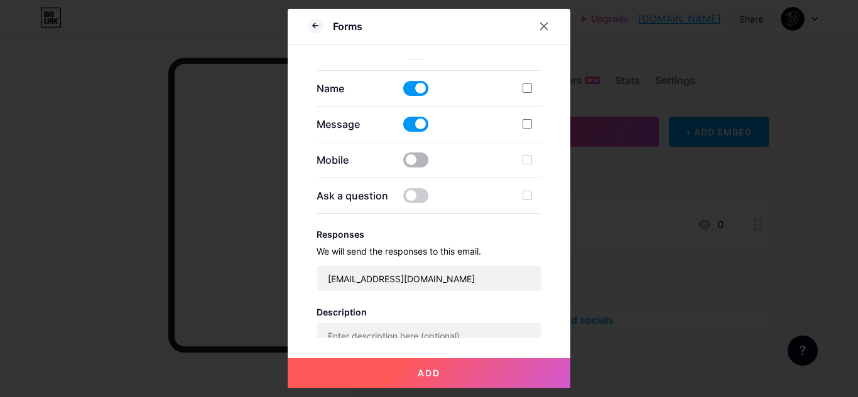
click at [419, 164] on span at bounding box center [415, 160] width 25 height 15
click at [403, 163] on input "checkbox" at bounding box center [403, 163] width 0 height 0
click at [422, 196] on span at bounding box center [415, 195] width 25 height 15
click at [403, 199] on input "checkbox" at bounding box center [403, 199] width 0 height 0
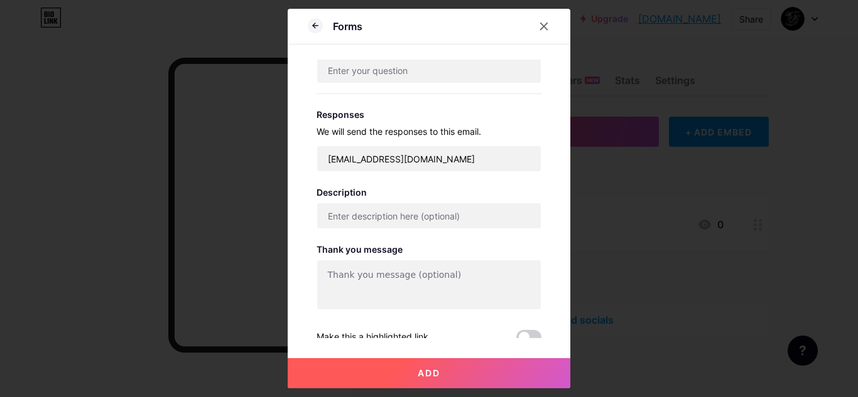
scroll to position [401, 0]
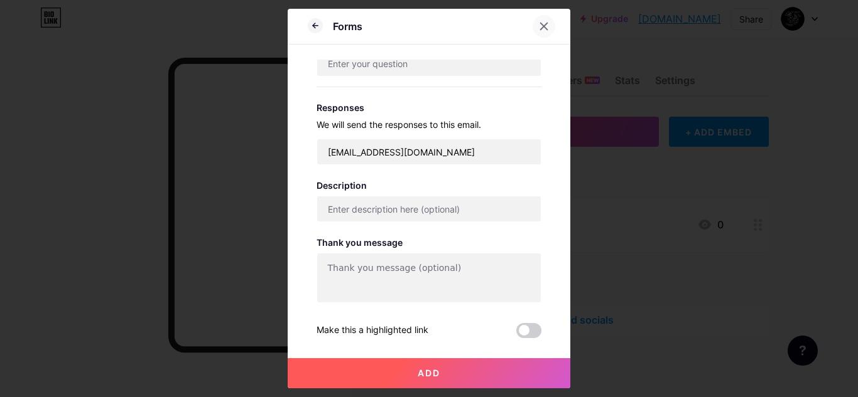
click at [546, 28] on icon at bounding box center [544, 26] width 7 height 7
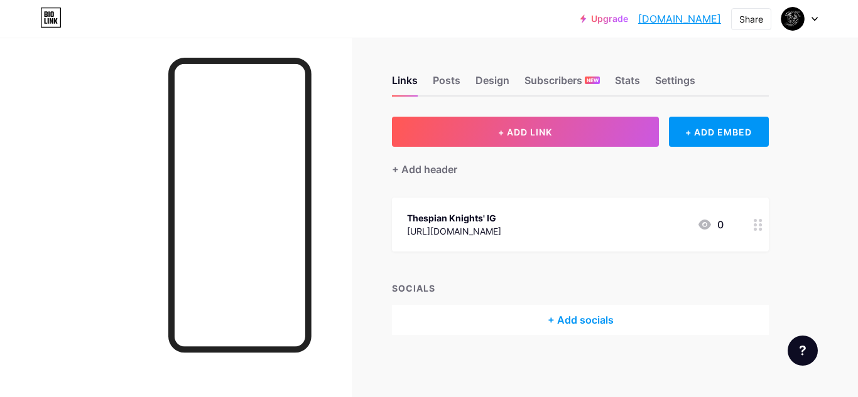
scroll to position [1, 0]
click at [585, 323] on div "+ Add socials" at bounding box center [580, 319] width 377 height 30
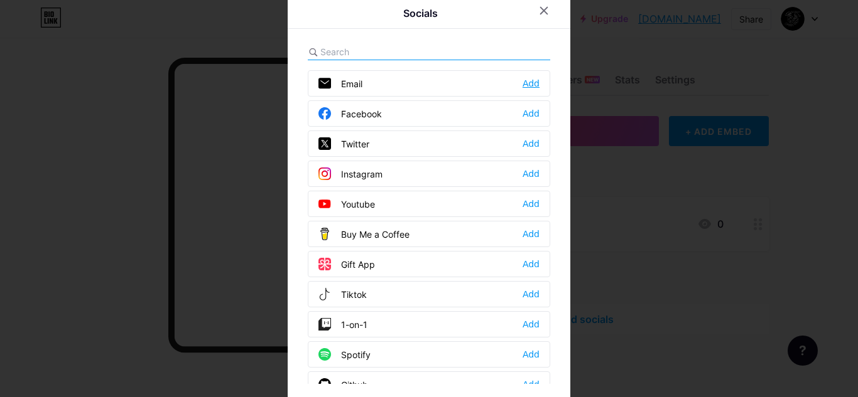
click at [533, 87] on div "Add" at bounding box center [530, 83] width 17 height 13
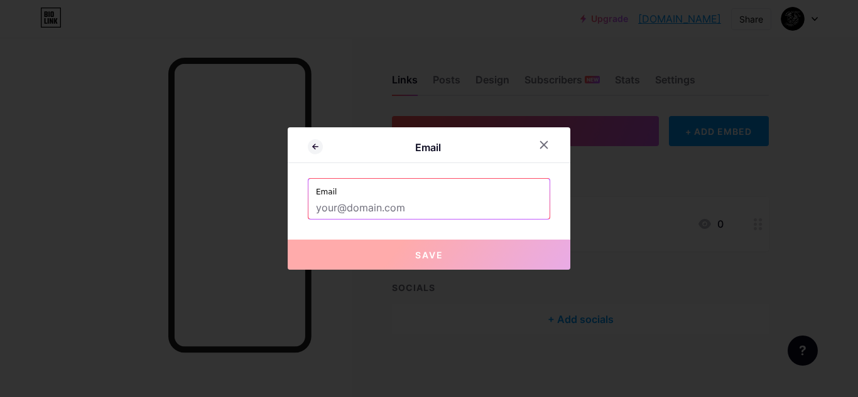
click at [388, 214] on input "text" at bounding box center [429, 208] width 226 height 21
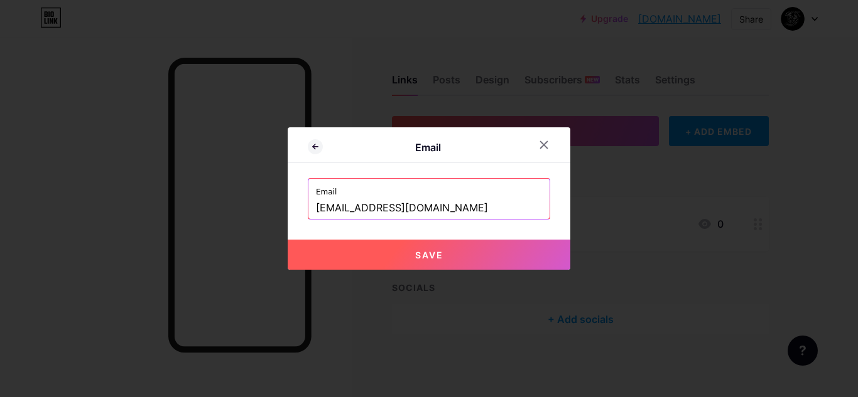
click at [438, 253] on span "Save" at bounding box center [429, 255] width 28 height 11
type input "mailto:ThespianKnights@gmail.com"
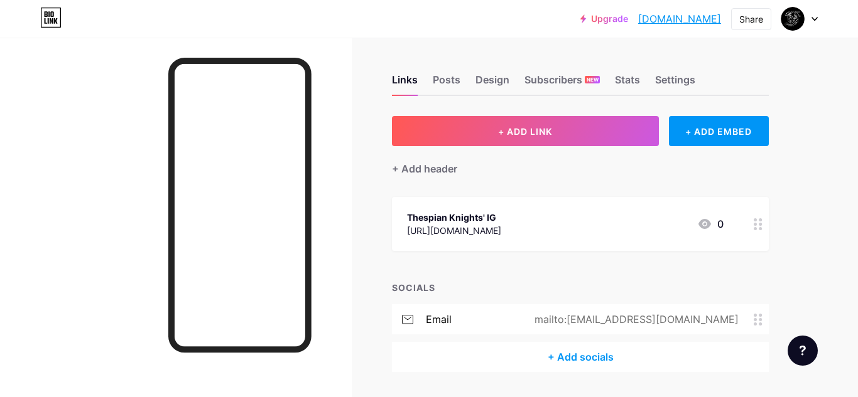
click at [570, 355] on div "+ Add socials" at bounding box center [580, 357] width 377 height 30
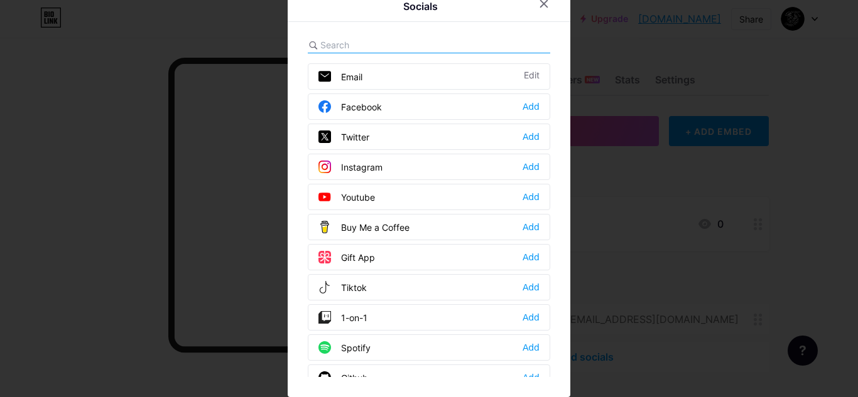
scroll to position [0, 0]
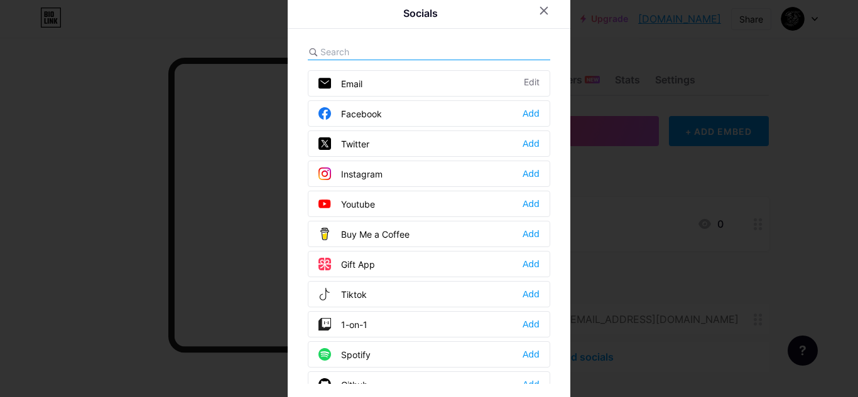
click at [618, 92] on div at bounding box center [429, 198] width 858 height 397
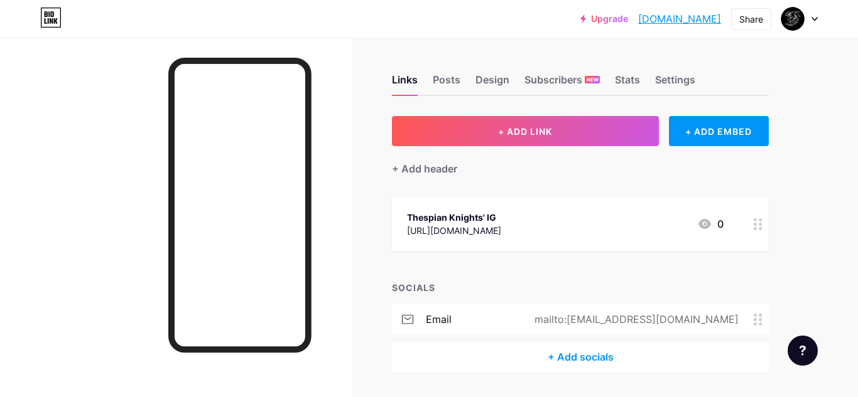
click at [578, 356] on div "+ Add socials" at bounding box center [580, 357] width 377 height 30
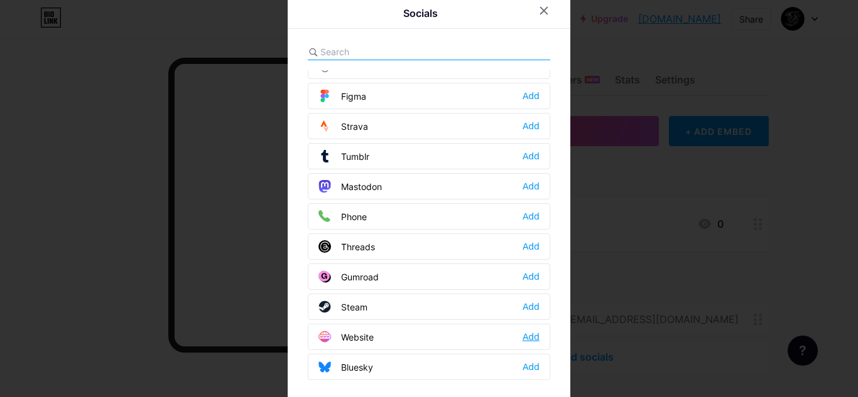
click at [535, 335] on div "Add" at bounding box center [530, 337] width 17 height 13
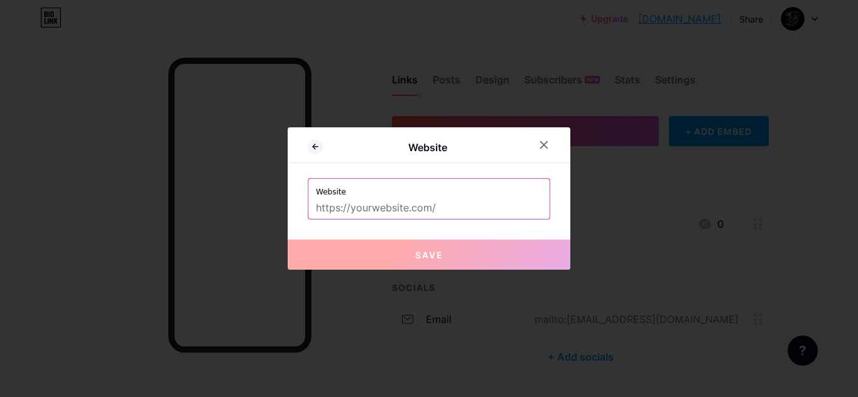
click at [355, 207] on input "text" at bounding box center [429, 208] width 226 height 21
paste input "https://sites.google.com/holycross-sa.org/"
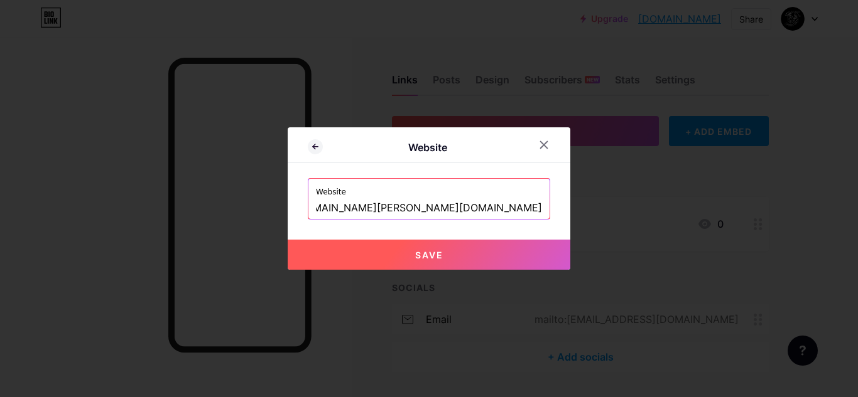
scroll to position [0, 67]
type input "https://sites.google.com/holycross-sa.org/holycrossthespians"
click at [415, 250] on span "Save" at bounding box center [429, 255] width 28 height 11
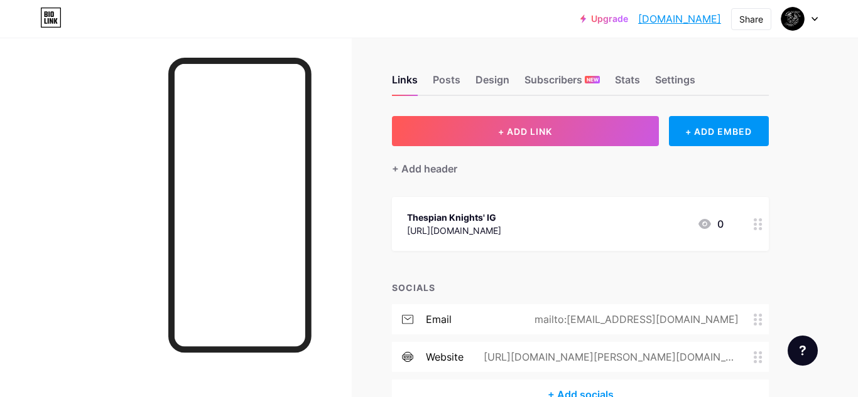
scroll to position [76, 0]
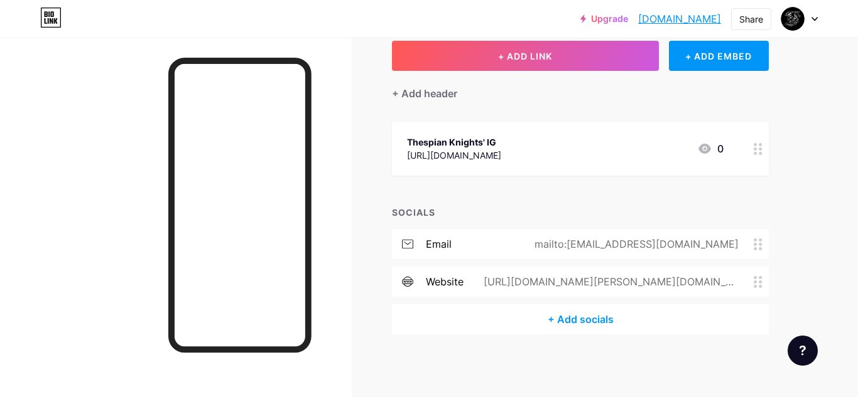
click at [755, 151] on icon at bounding box center [757, 149] width 9 height 12
click at [324, 253] on div "Delete" at bounding box center [321, 254] width 26 height 15
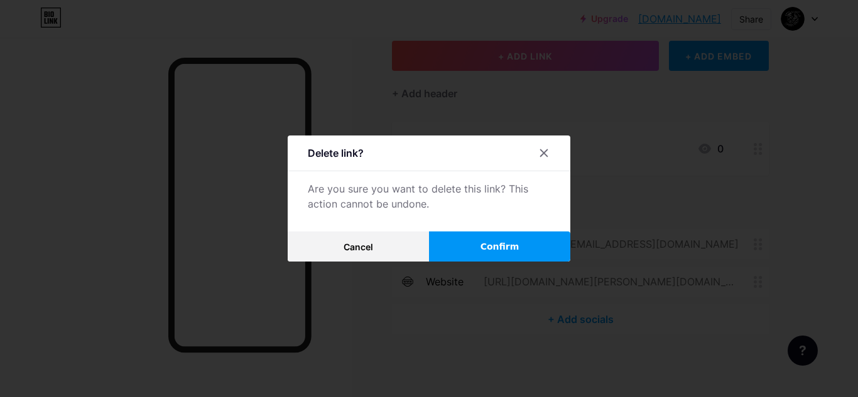
click at [475, 248] on button "Confirm" at bounding box center [499, 247] width 141 height 30
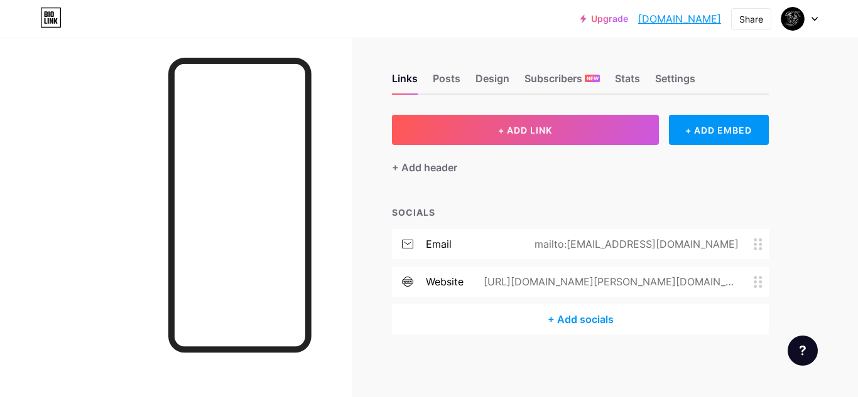
scroll to position [2, 0]
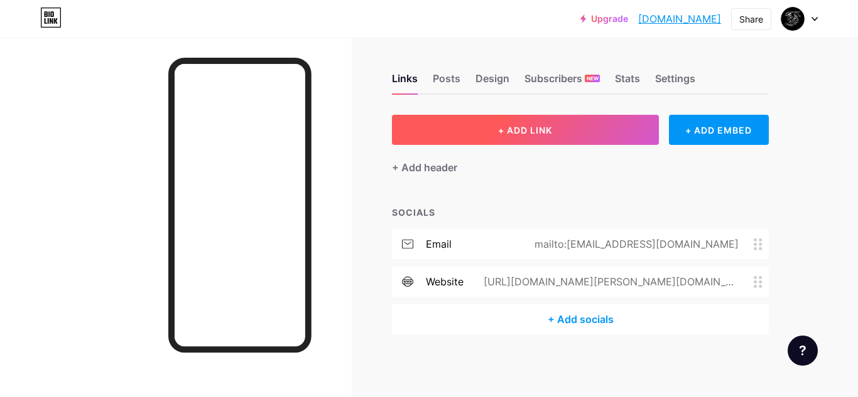
click at [517, 130] on span "+ ADD LINK" at bounding box center [525, 130] width 54 height 11
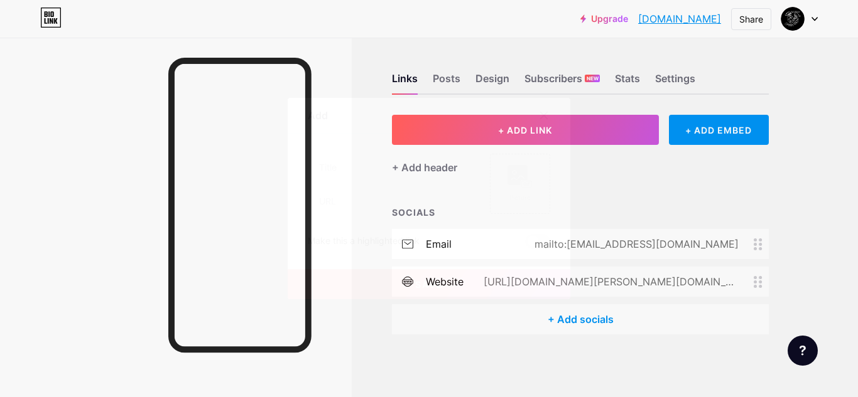
click at [544, 116] on icon at bounding box center [544, 115] width 7 height 7
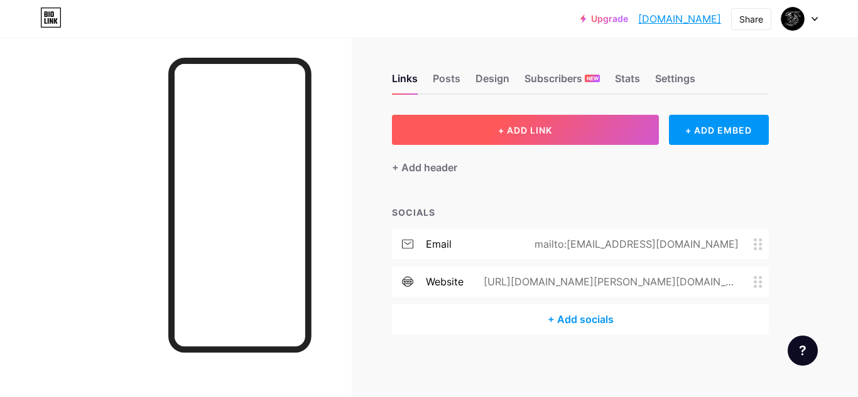
click at [522, 138] on button "+ ADD LINK" at bounding box center [525, 130] width 267 height 30
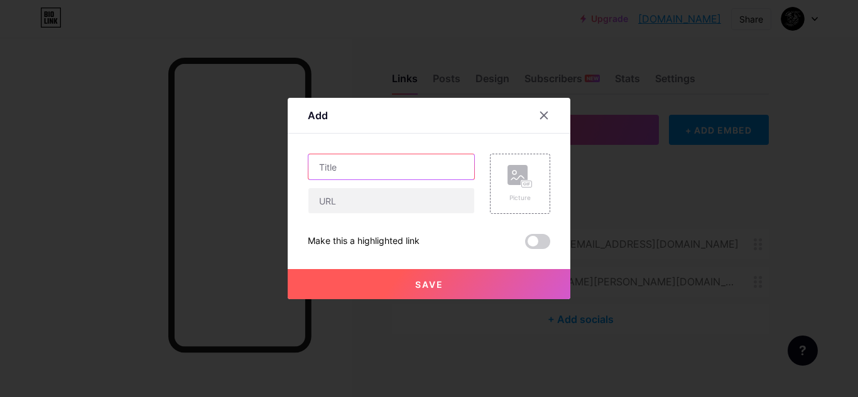
click at [395, 173] on input "text" at bounding box center [391, 166] width 166 height 25
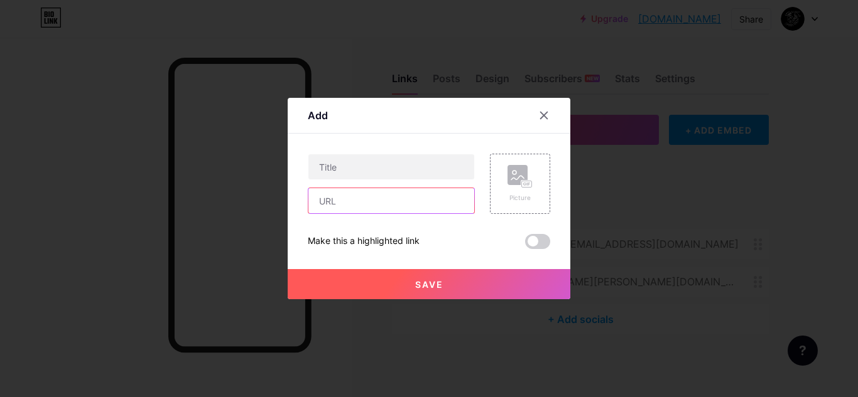
click at [416, 208] on input "text" at bounding box center [391, 200] width 166 height 25
click at [545, 113] on icon at bounding box center [544, 115] width 7 height 7
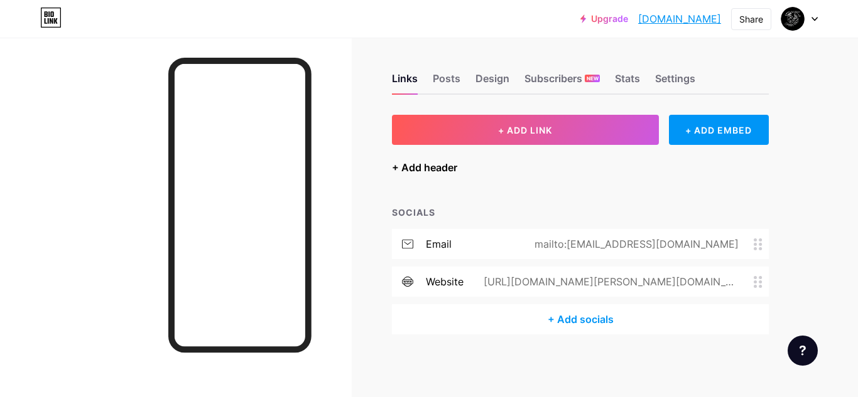
click at [439, 166] on div "+ Add header" at bounding box center [424, 167] width 65 height 15
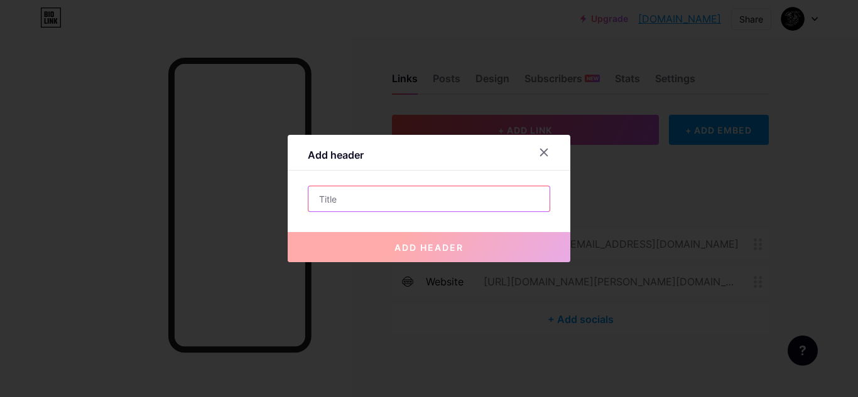
click at [393, 200] on input "text" at bounding box center [428, 198] width 241 height 25
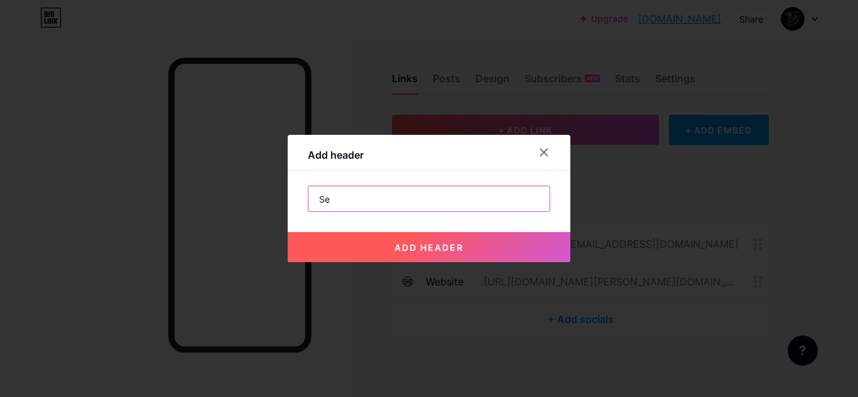
type input "S"
click at [544, 149] on icon at bounding box center [544, 153] width 10 height 10
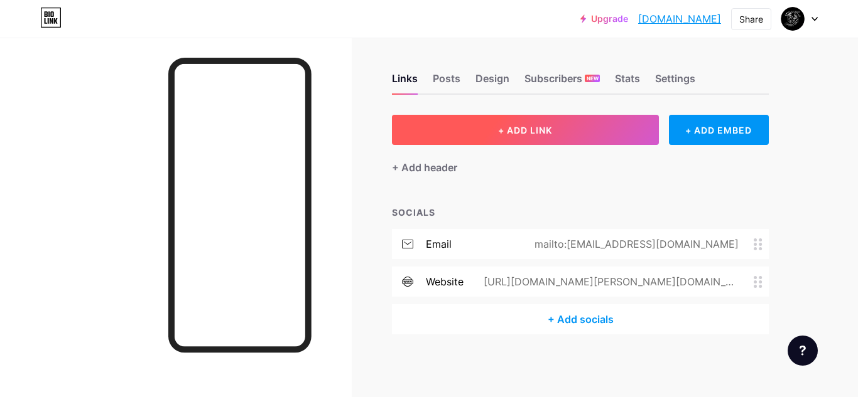
click at [572, 128] on button "+ ADD LINK" at bounding box center [525, 130] width 267 height 30
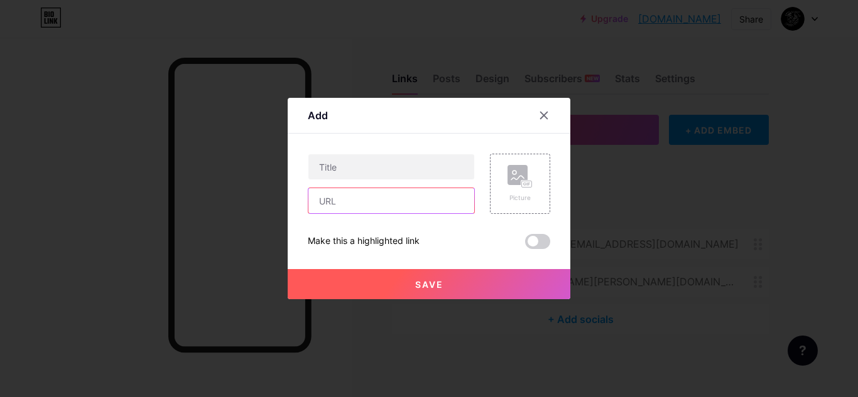
click at [369, 202] on input "text" at bounding box center [391, 200] width 166 height 25
paste input "https://www.canva.com/design/DAGLQ2MTmwc/6NB-Sjy2VztApeMExDLP0w/edit?utm_conten…"
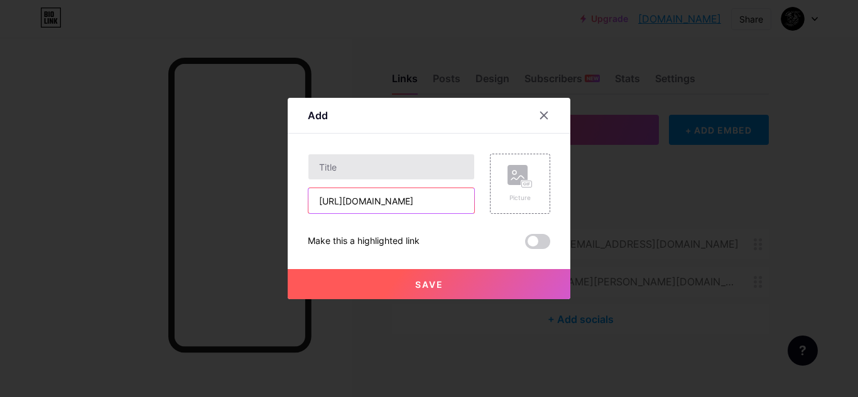
type input "https://www.canva.com/design/DAGLQ2MTmwc/6NB-Sjy2VztApeMExDLP0w/edit?utm_conten…"
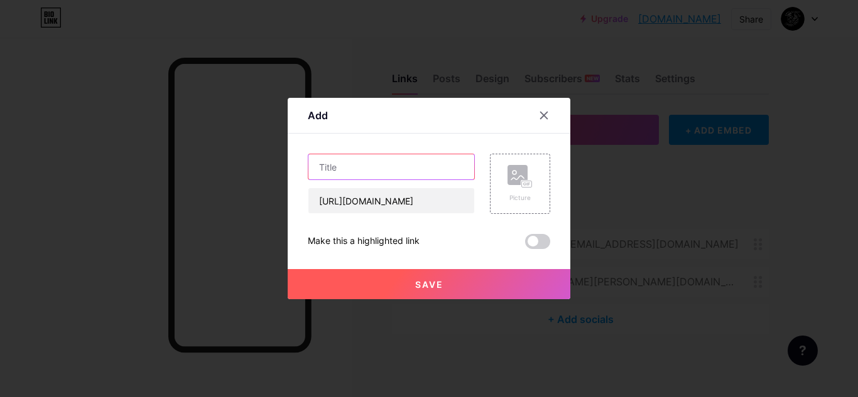
click at [379, 174] on input "text" at bounding box center [391, 166] width 166 height 25
click at [362, 169] on input "Thespian's Knight" at bounding box center [391, 166] width 166 height 25
paste input "Constitution, GUidelines, & Handbook"
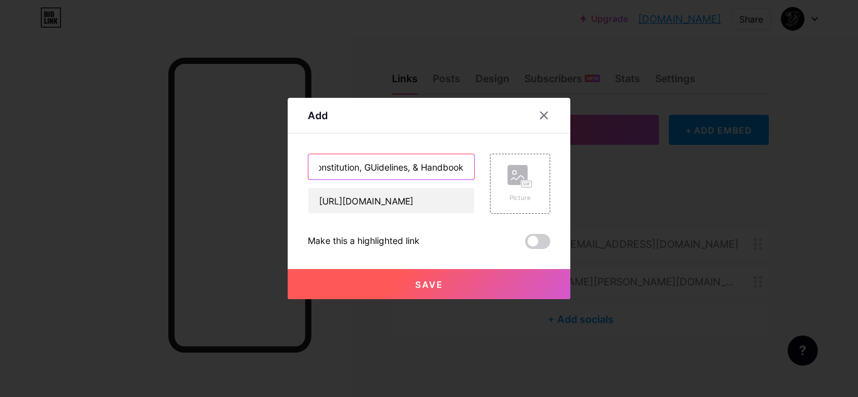
click at [376, 167] on input "Thespian Knights' Constitution, GUidelines, & Handbook" at bounding box center [391, 166] width 166 height 25
type input "Thespian Knights' Constitution, Guidelines, & Handbook"
click at [445, 289] on button "Save" at bounding box center [429, 284] width 283 height 30
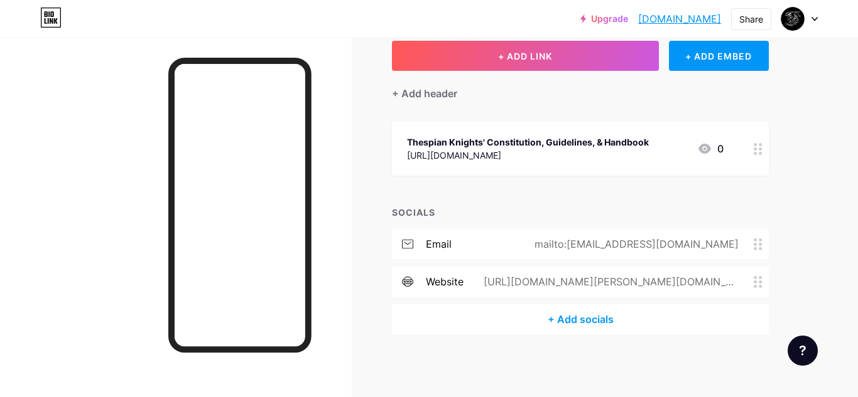
scroll to position [75, 0]
click at [812, 21] on div at bounding box center [799, 19] width 36 height 23
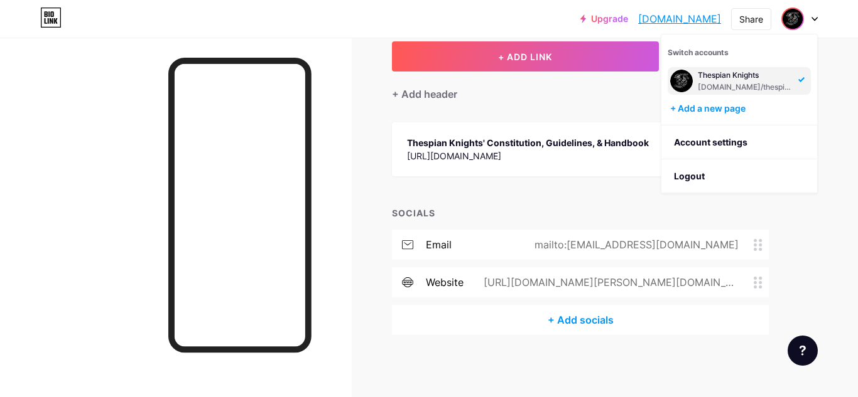
click at [841, 70] on div "Upgrade thespianknights... thespianknights.bio.link Share Switch accounts Thesp…" at bounding box center [429, 161] width 858 height 473
